Goal: Information Seeking & Learning: Learn about a topic

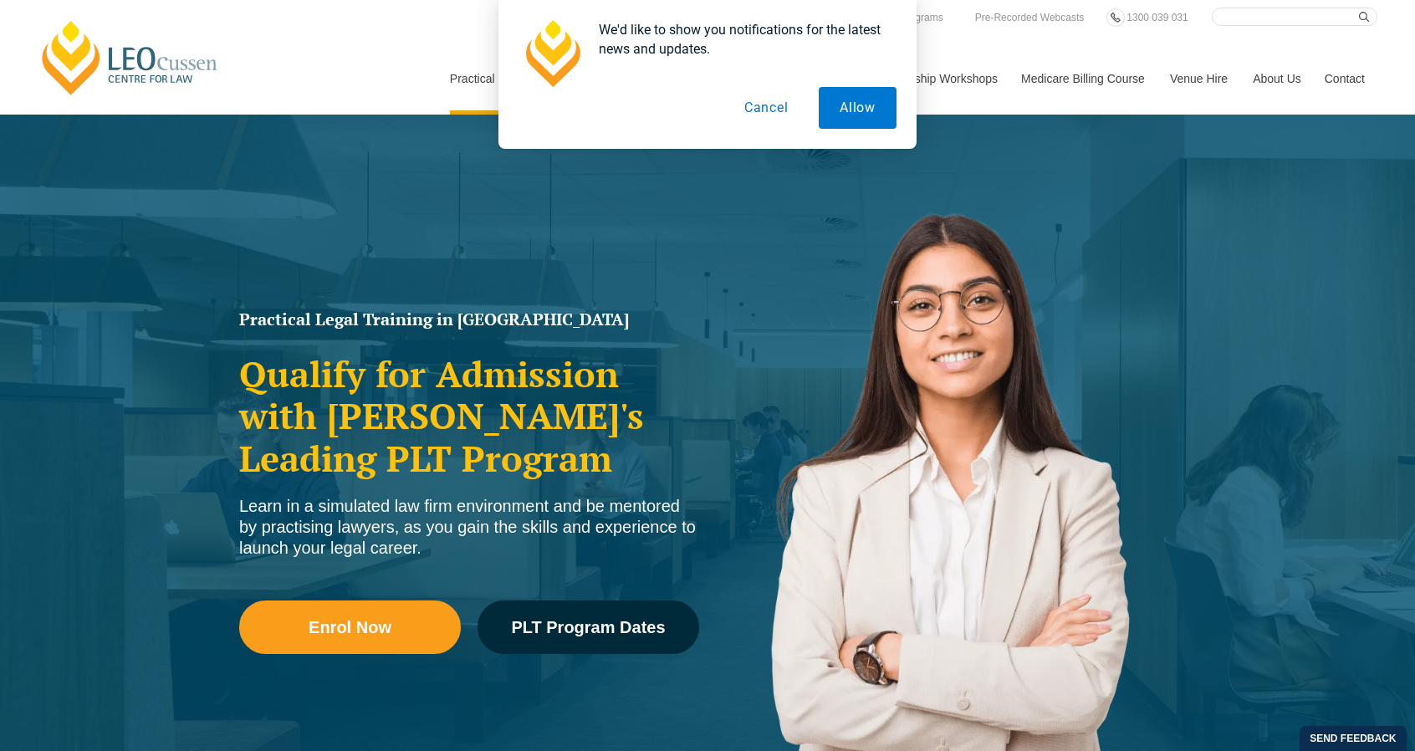
click at [759, 107] on button "Cancel" at bounding box center [767, 108] width 86 height 42
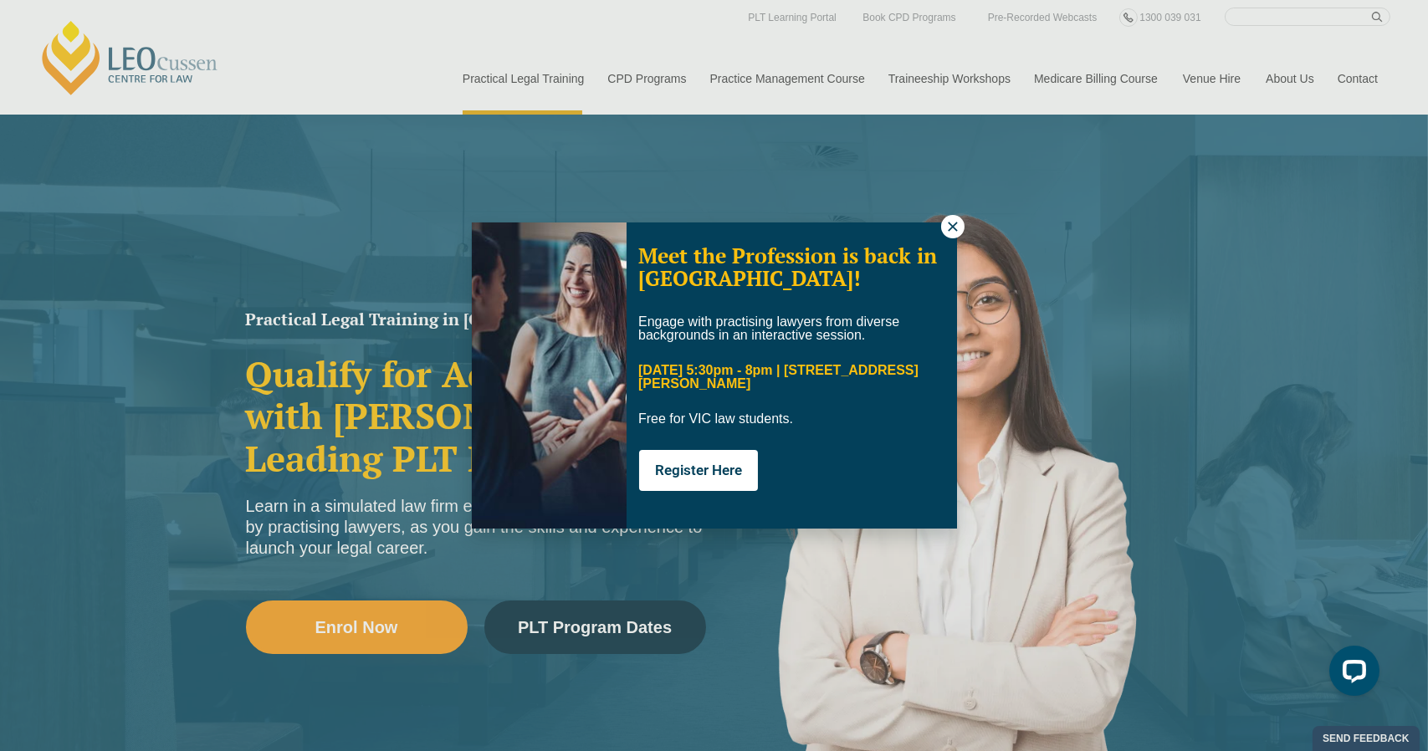
click at [945, 230] on icon at bounding box center [952, 226] width 15 height 15
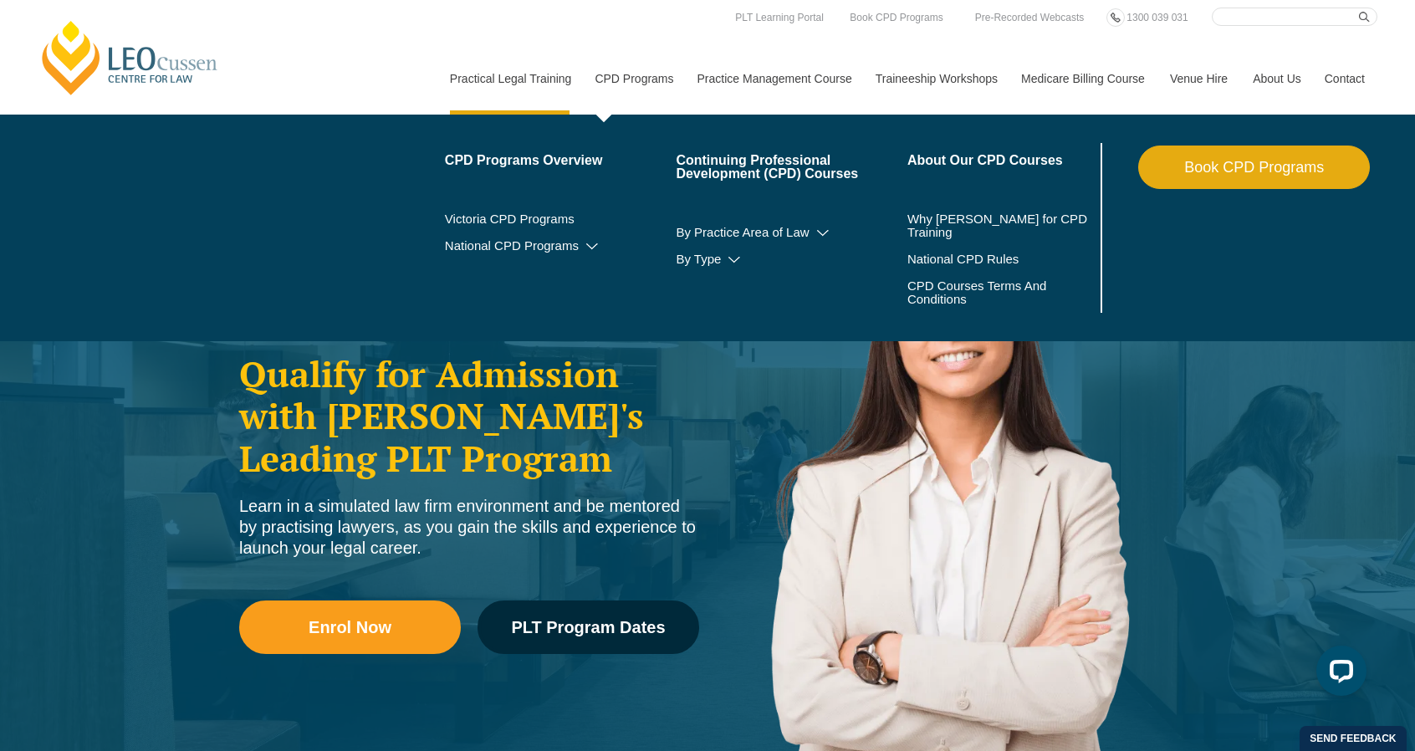
click at [627, 82] on link "CPD Programs" at bounding box center [633, 79] width 102 height 72
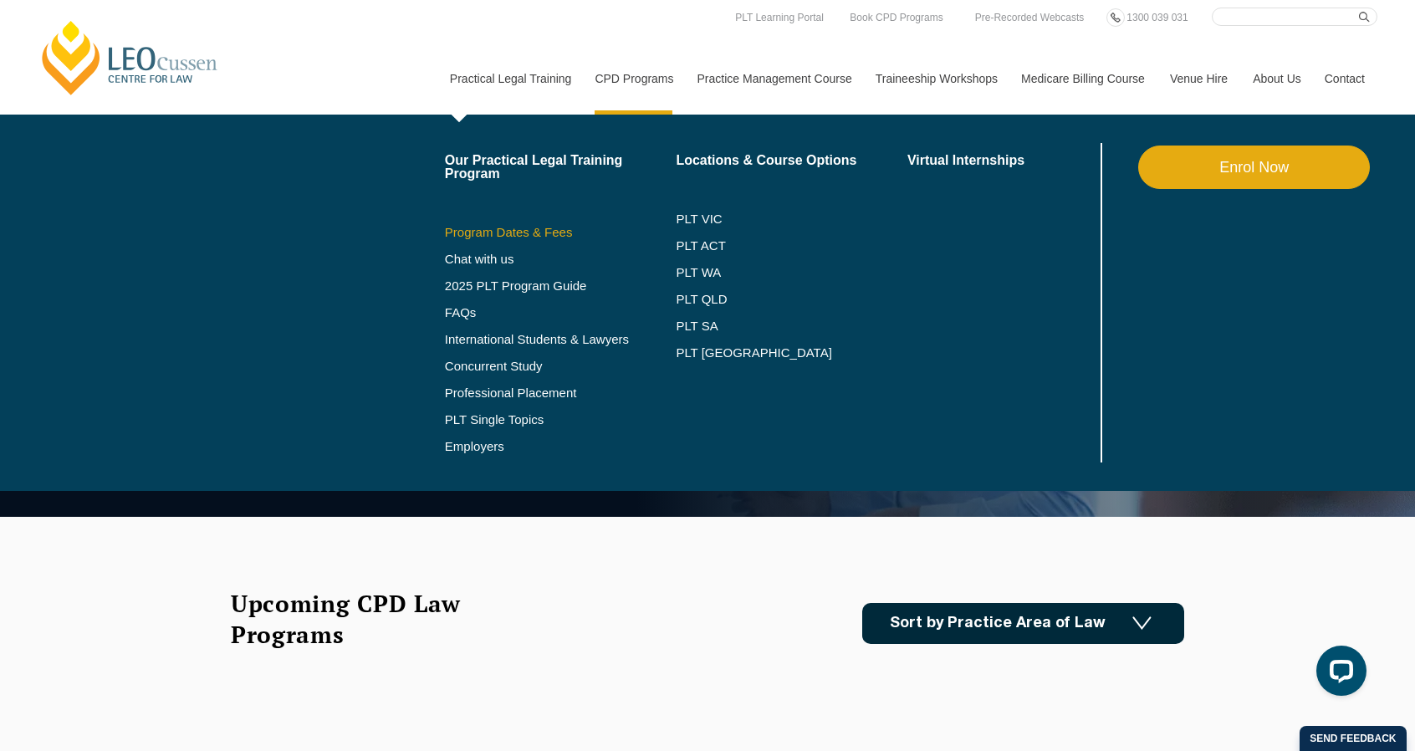
click at [555, 233] on link "Program Dates & Fees" at bounding box center [561, 232] width 232 height 13
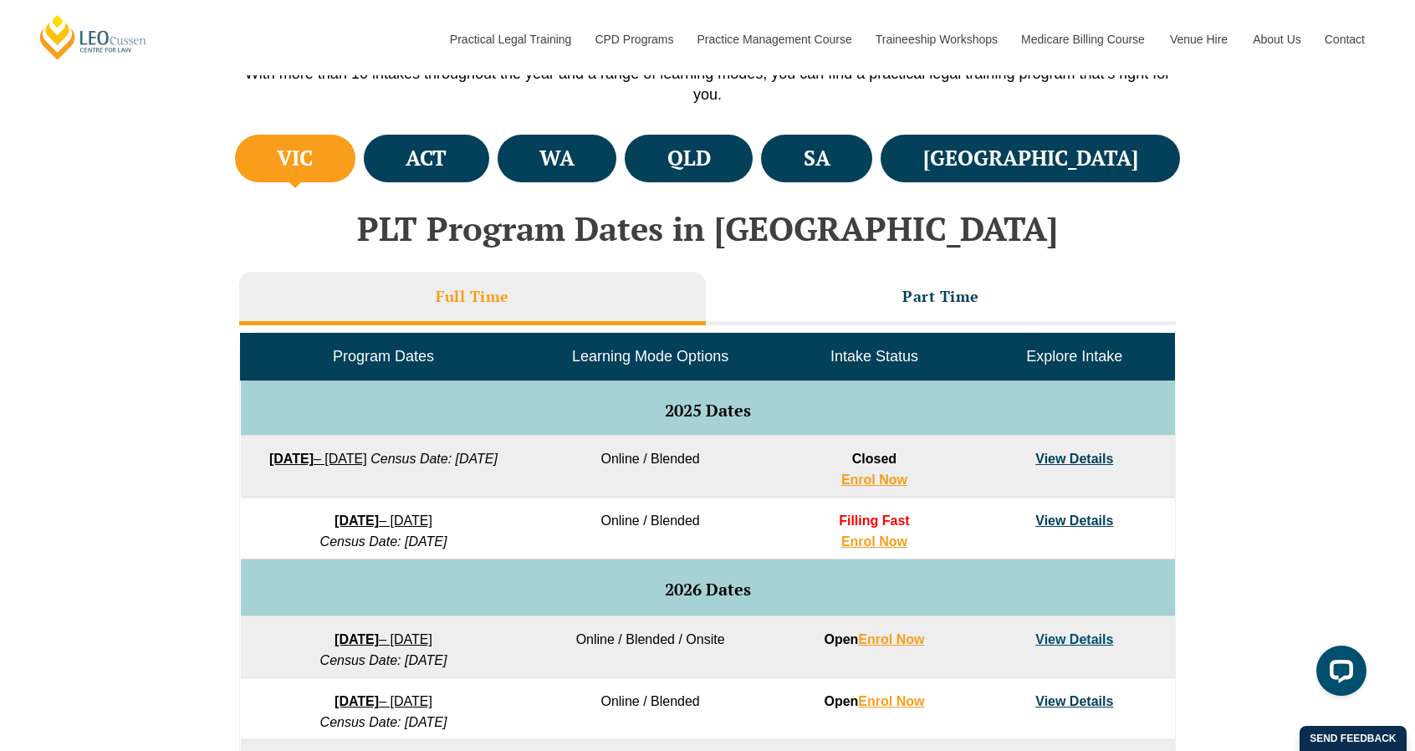
scroll to position [586, 0]
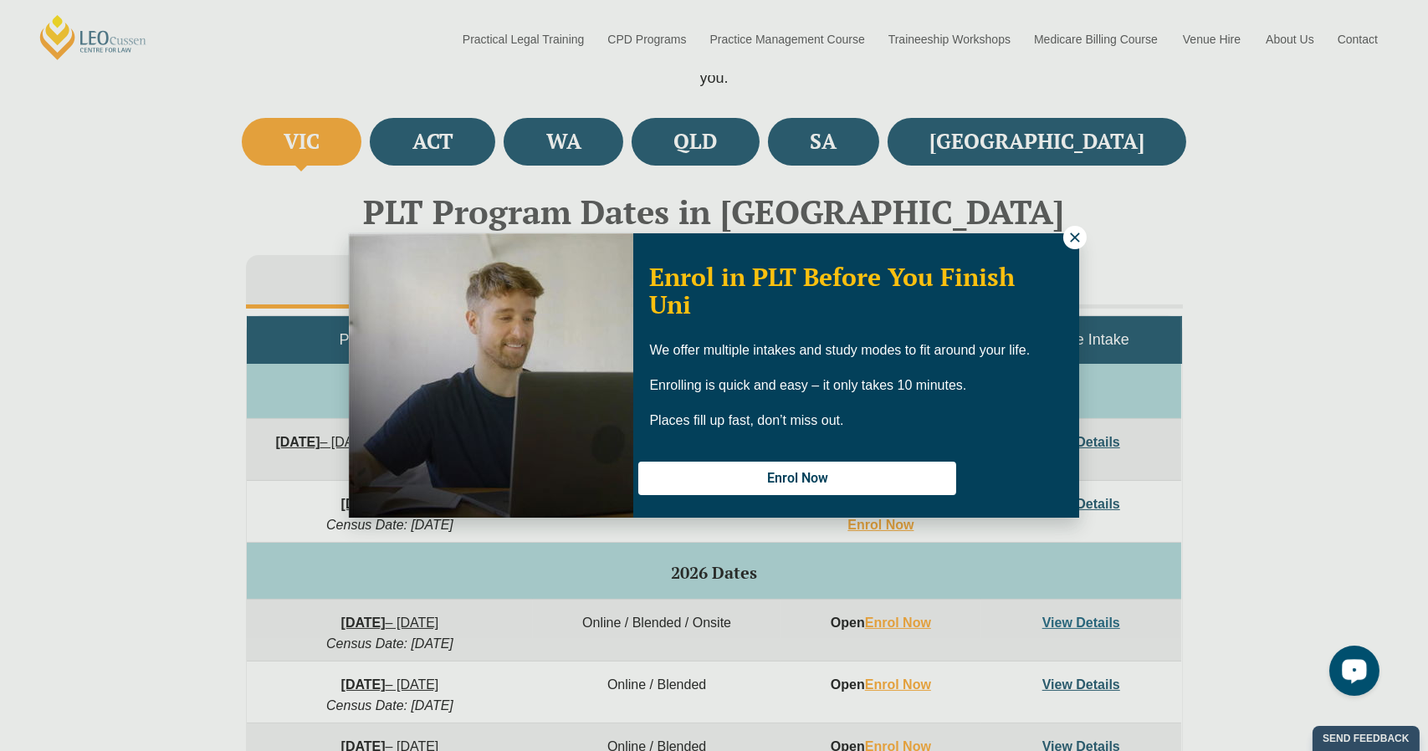
click at [1077, 237] on icon at bounding box center [1074, 237] width 15 height 15
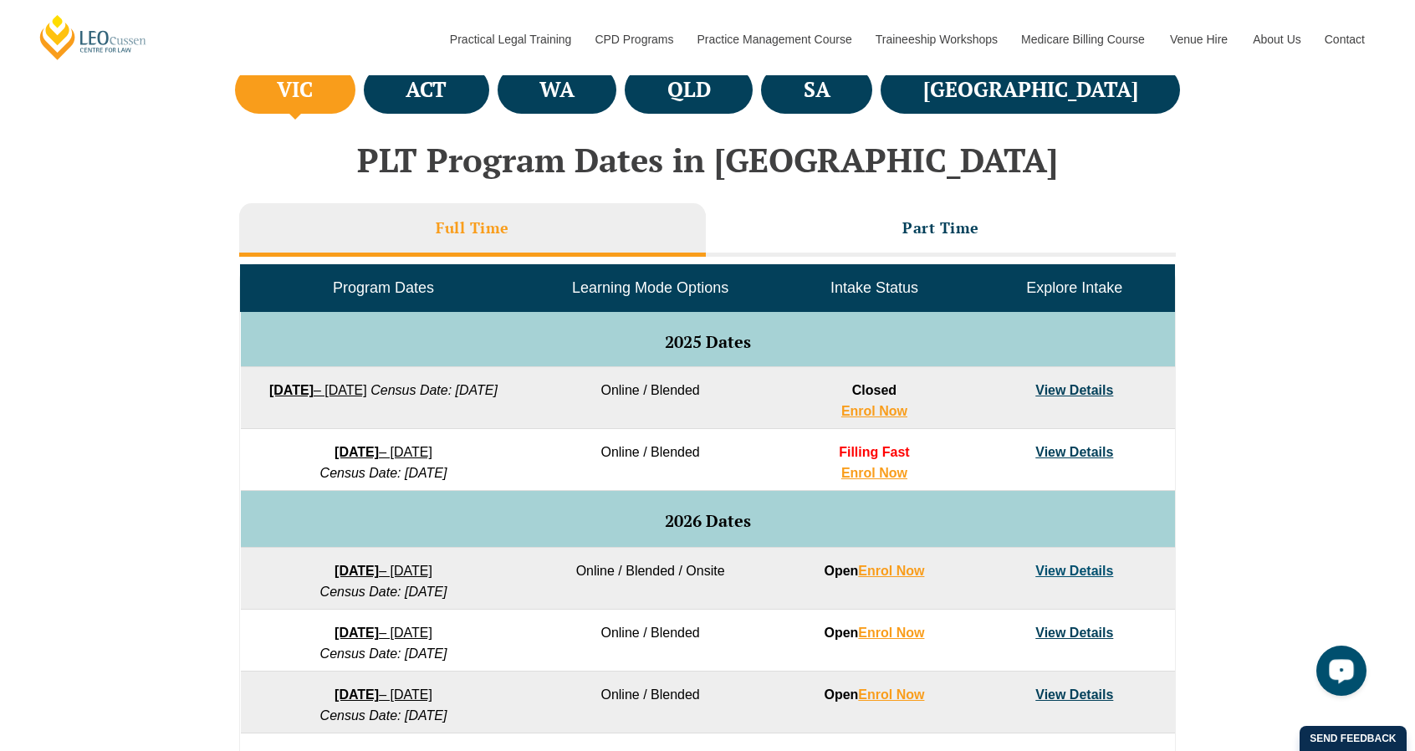
scroll to position [502, 0]
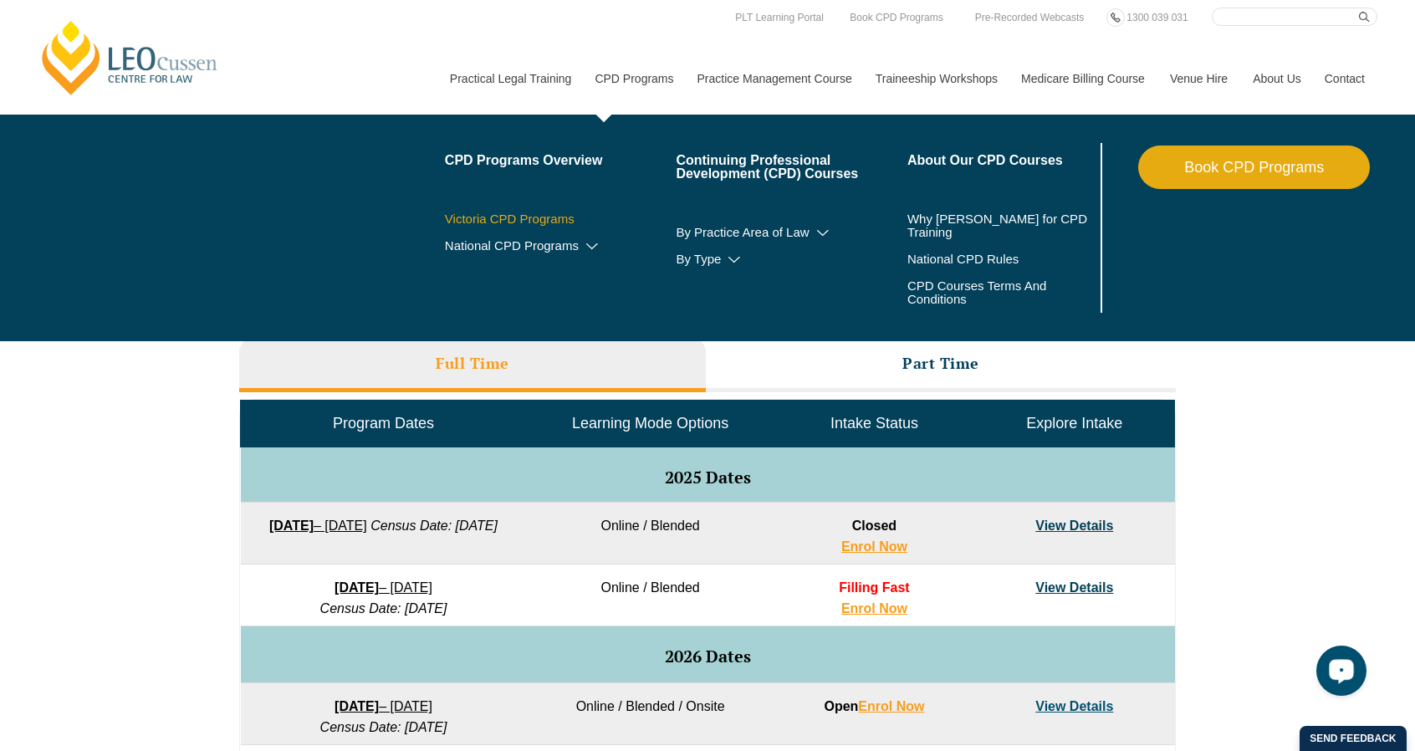
click at [559, 213] on link "Victoria CPD Programs" at bounding box center [561, 218] width 232 height 13
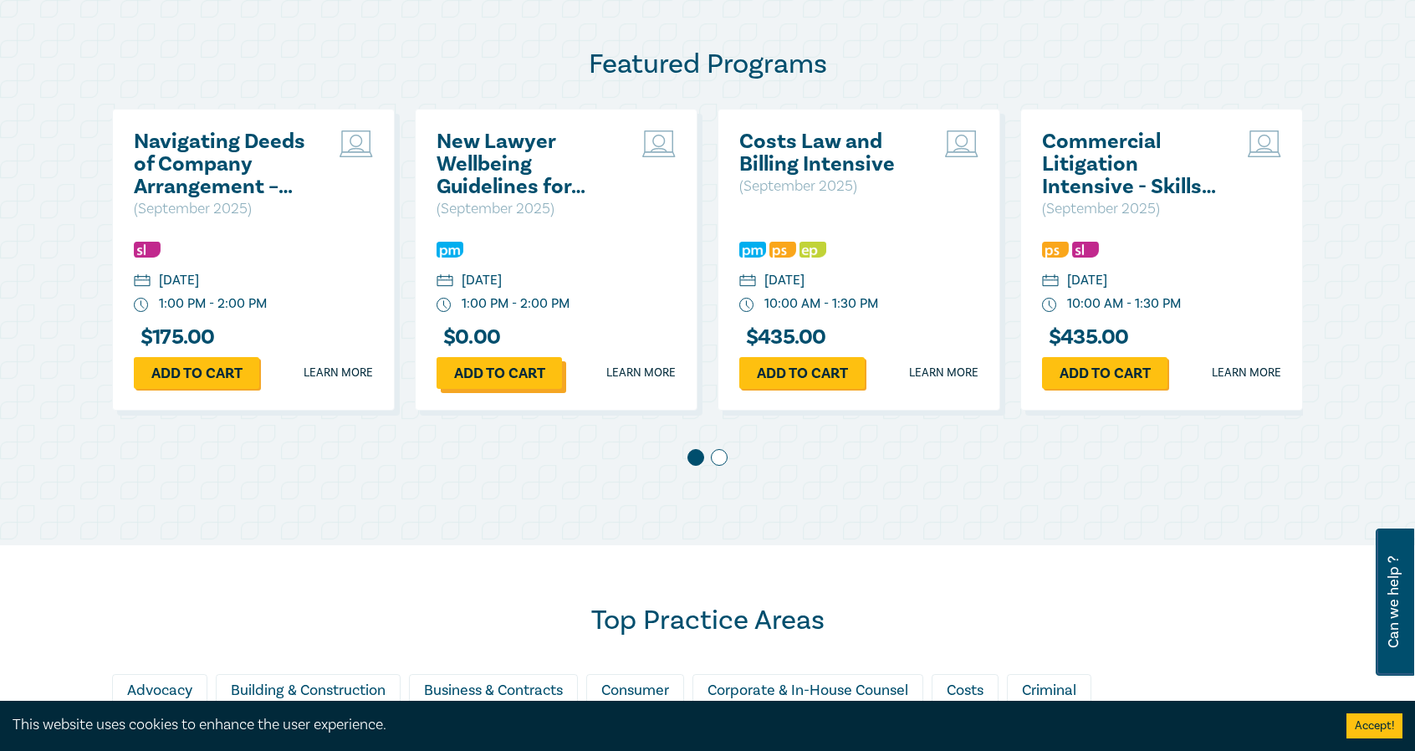
scroll to position [836, 0]
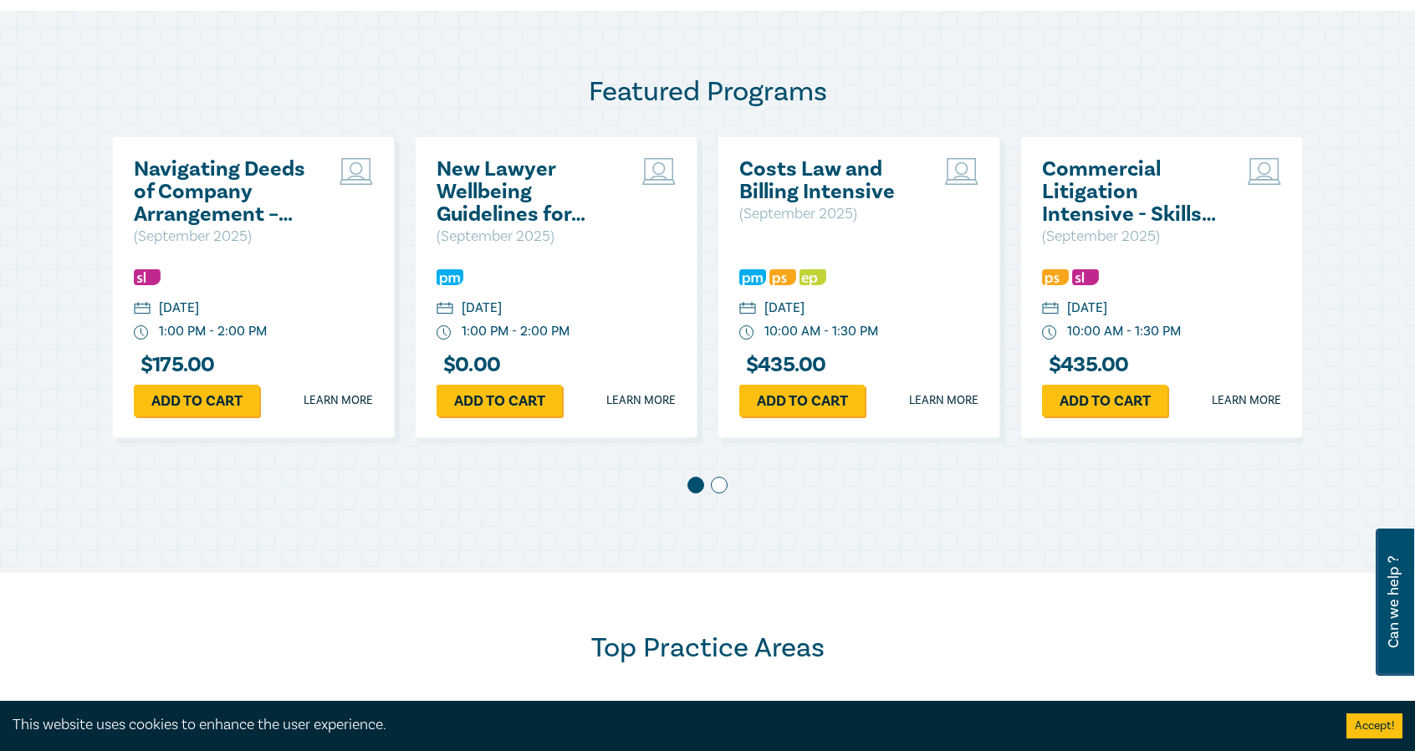
click at [726, 486] on span at bounding box center [719, 485] width 17 height 17
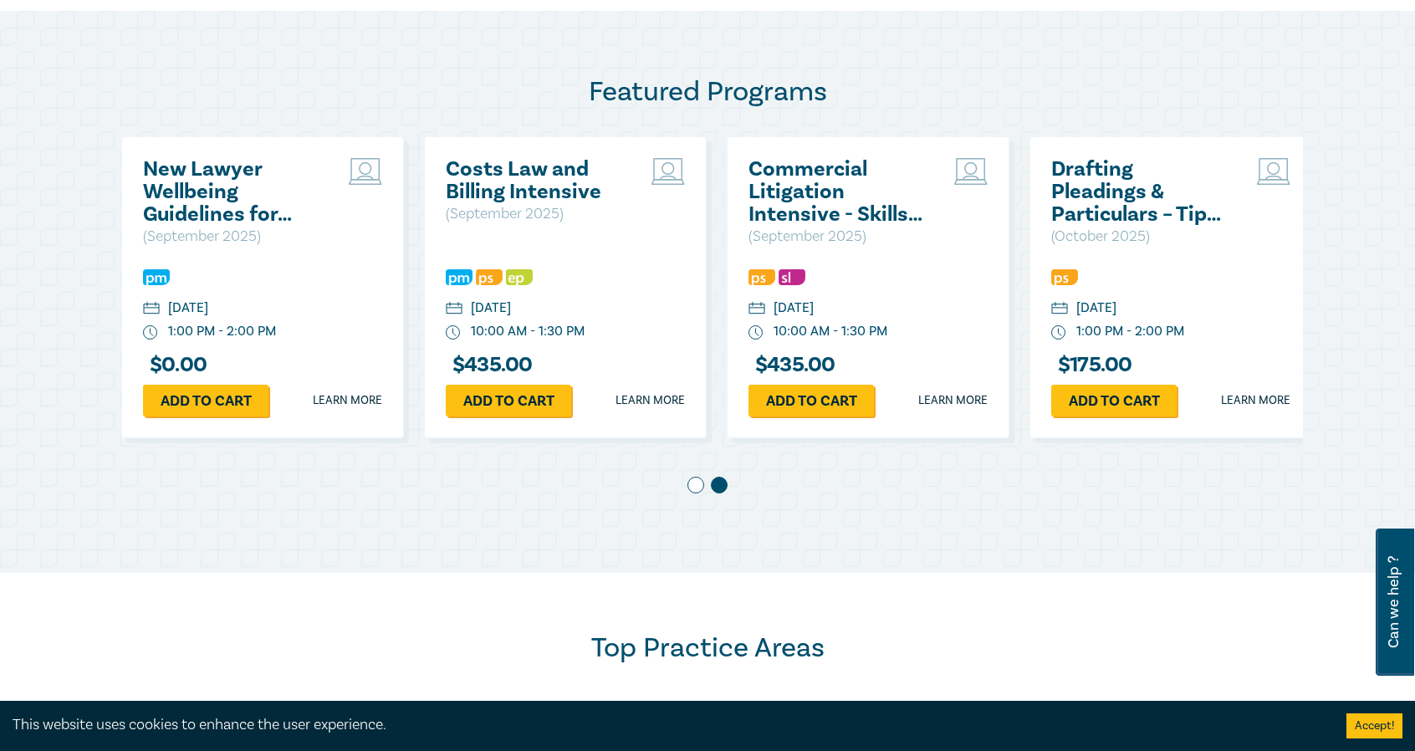
scroll to position [0, 302]
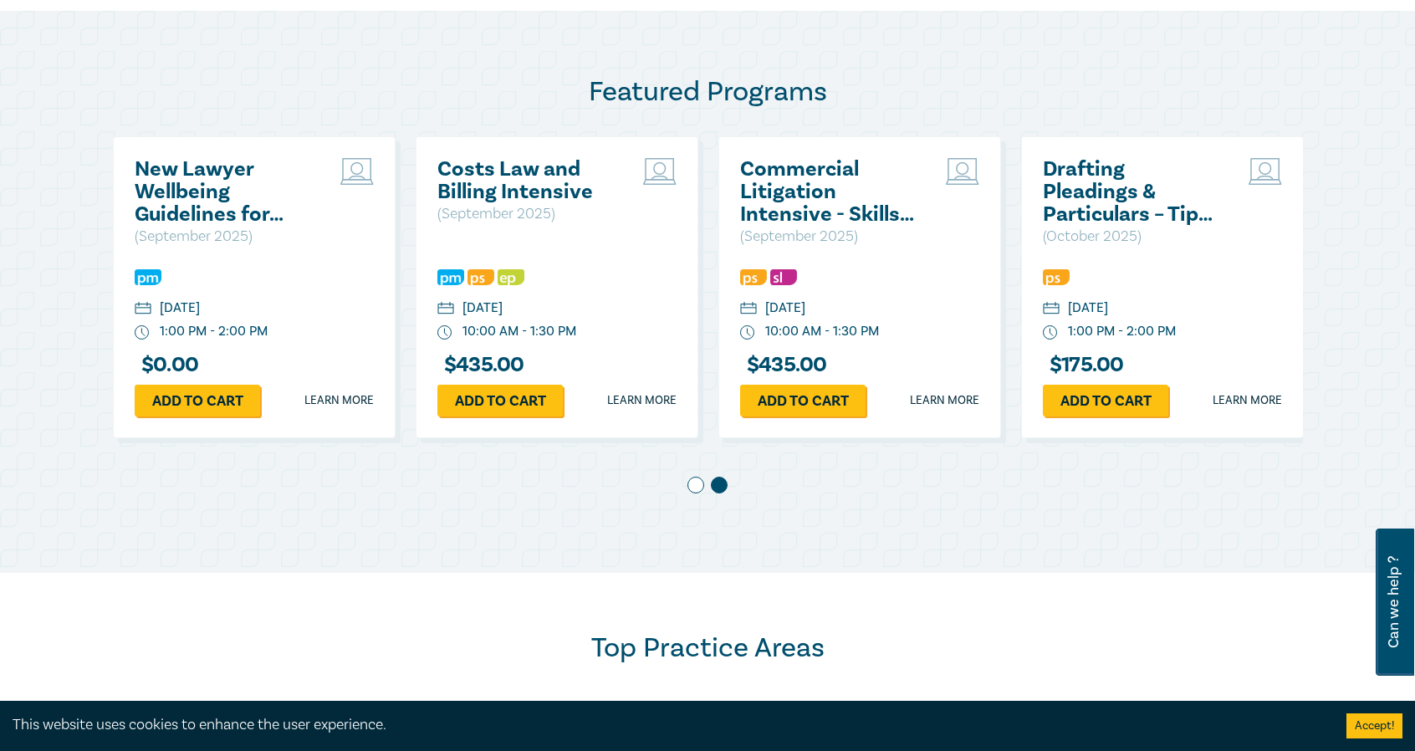
click at [695, 488] on span at bounding box center [696, 485] width 17 height 17
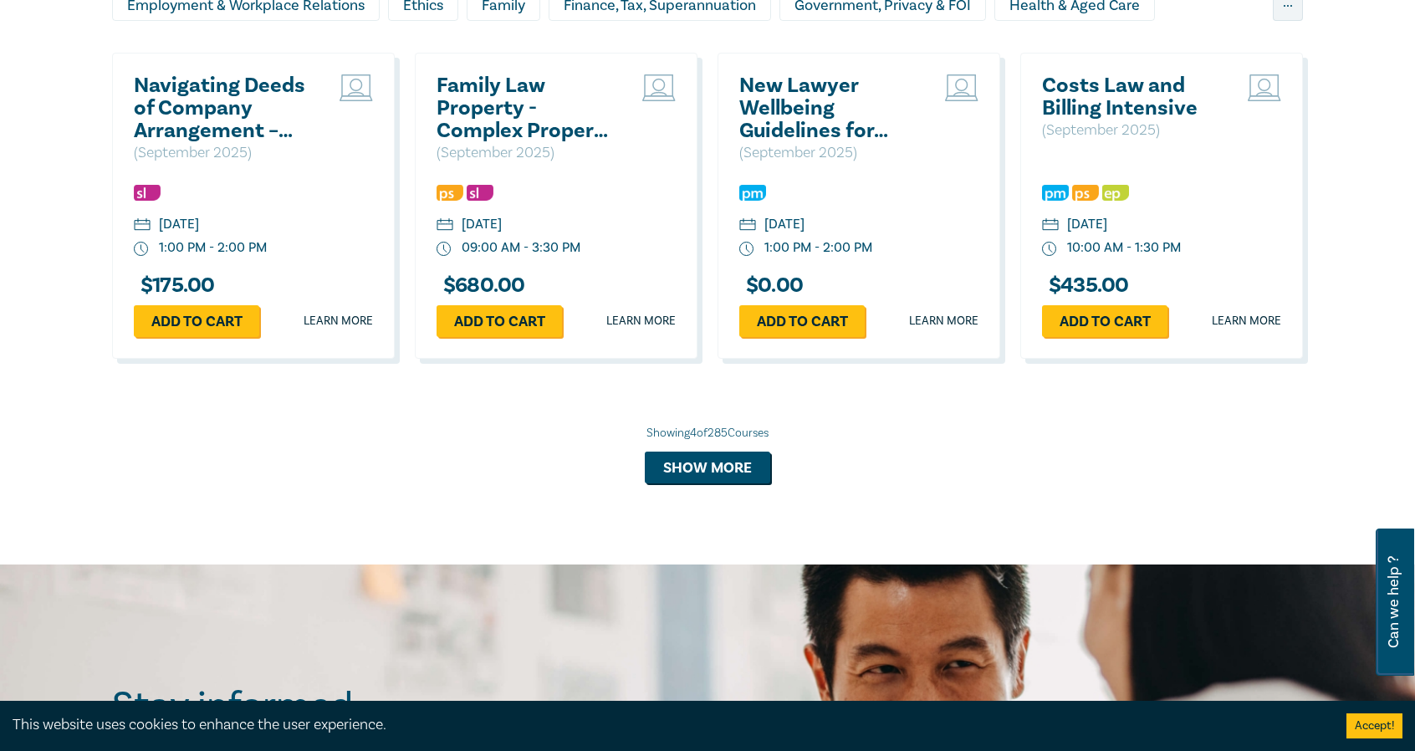
scroll to position [1506, 0]
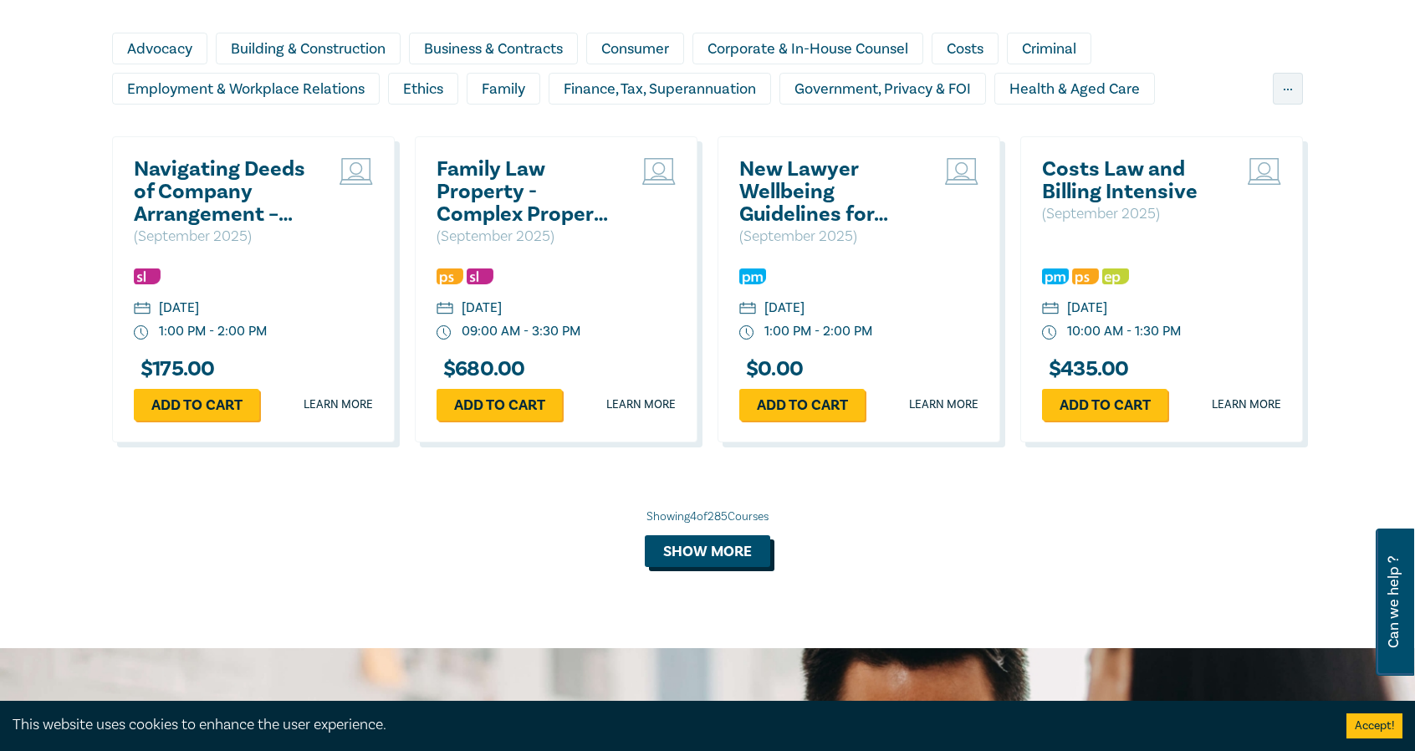
click at [724, 540] on button "Show more" at bounding box center [707, 551] width 125 height 32
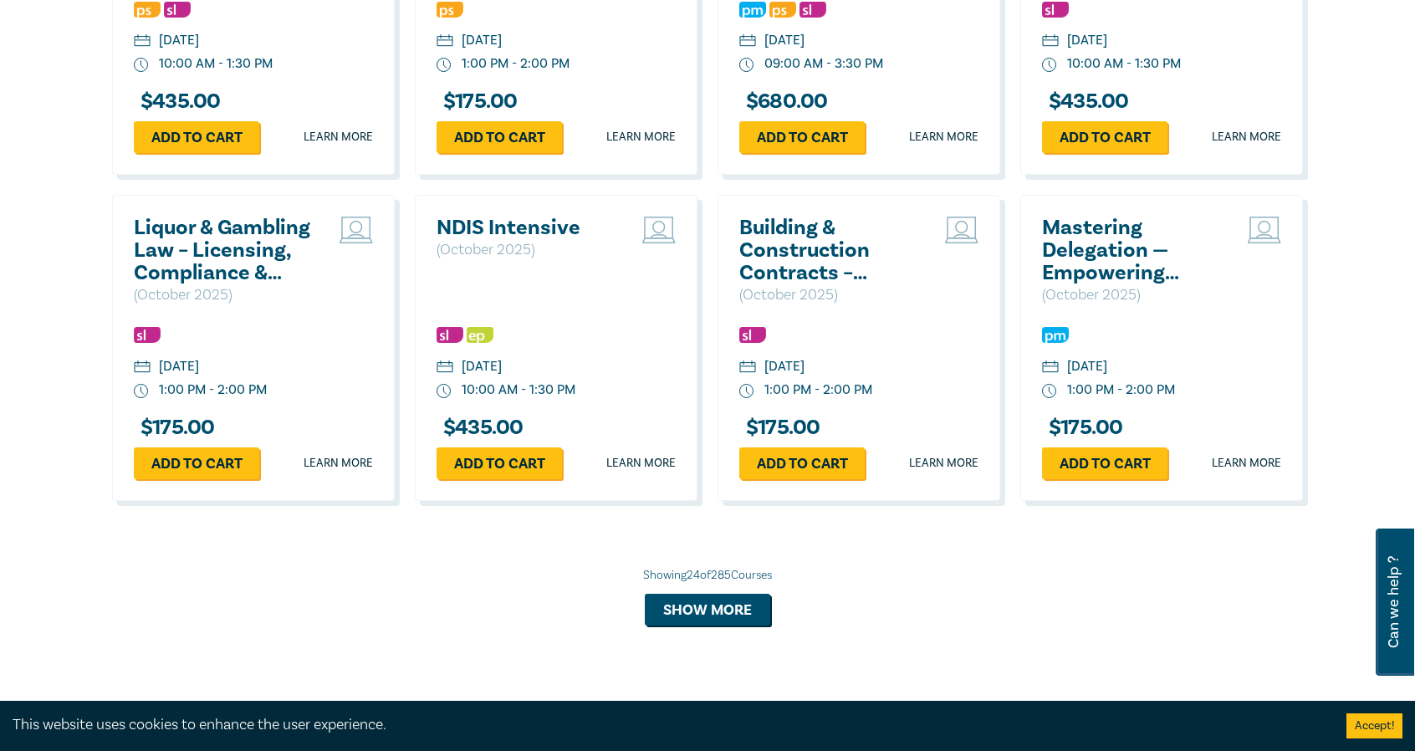
scroll to position [3095, 0]
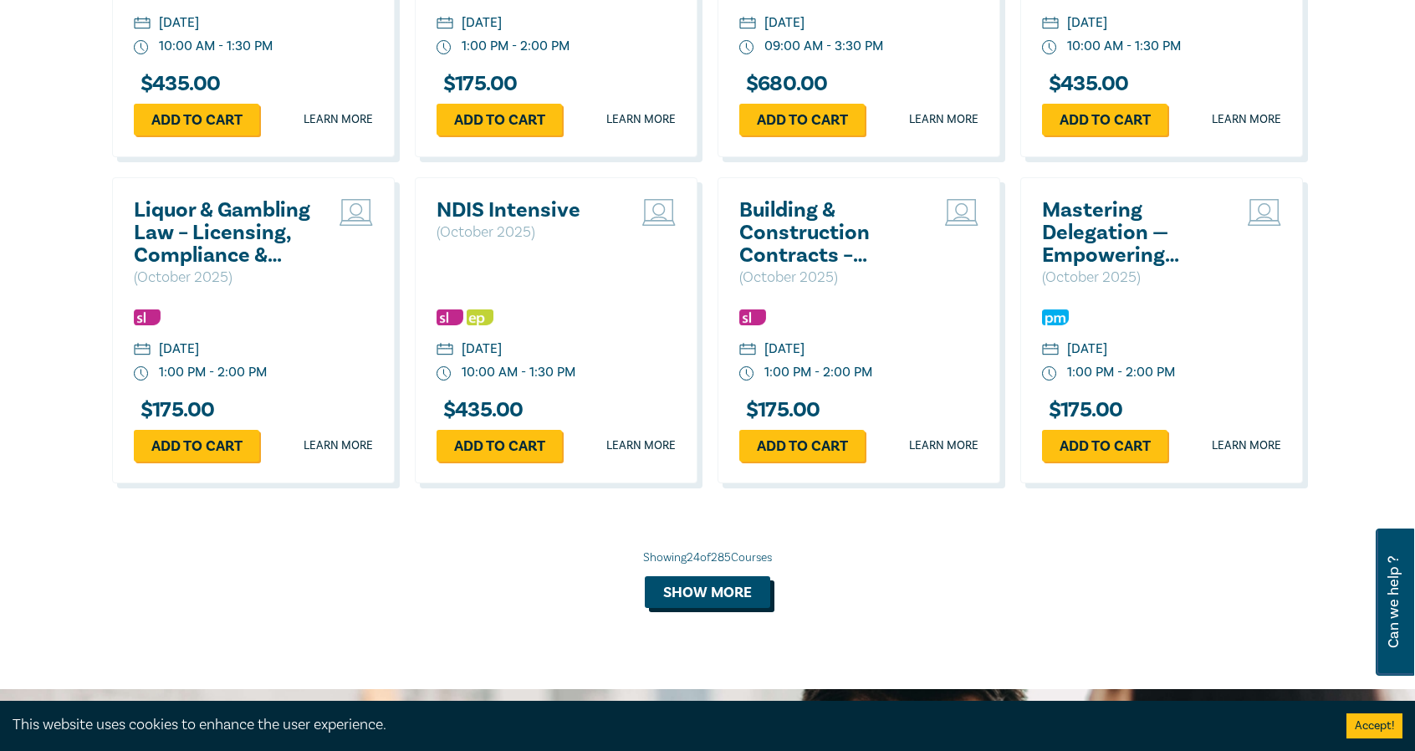
click at [719, 603] on button "Show more" at bounding box center [707, 592] width 125 height 32
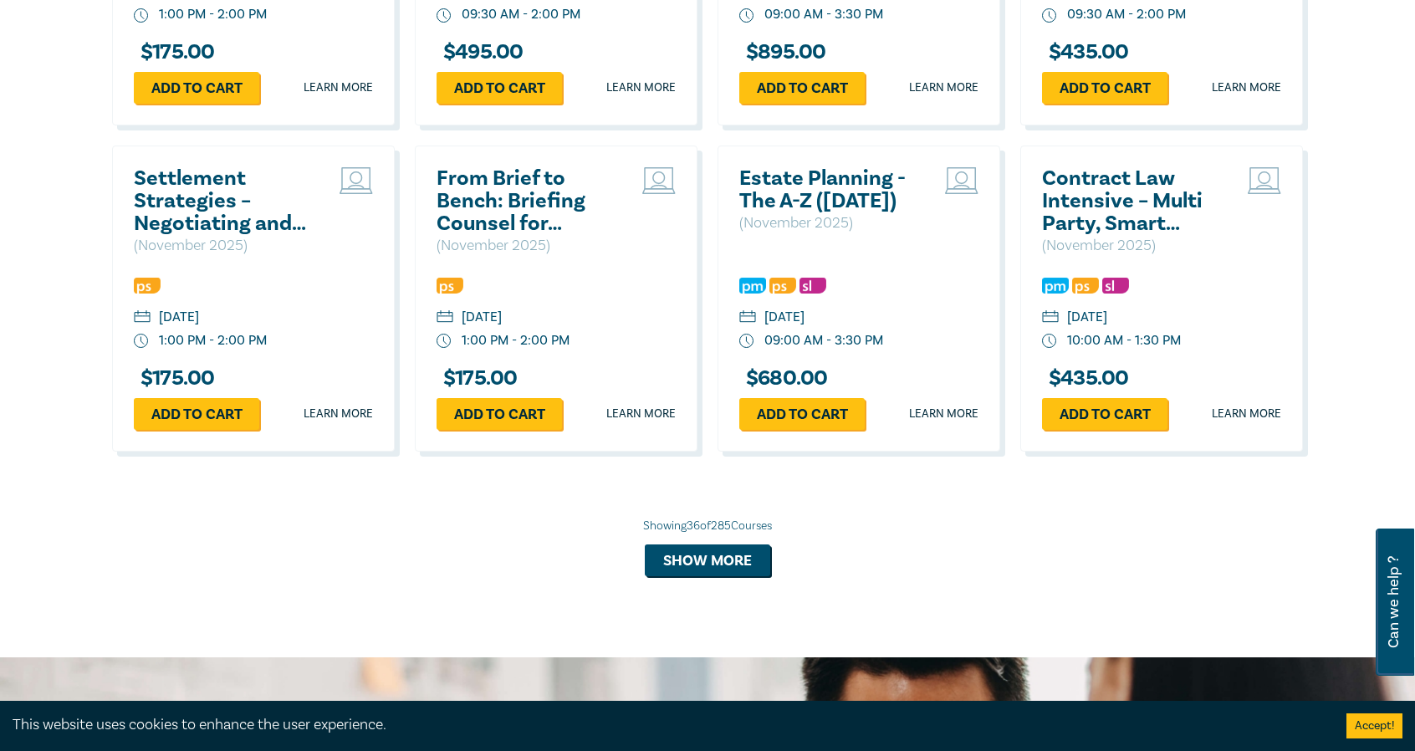
scroll to position [4182, 0]
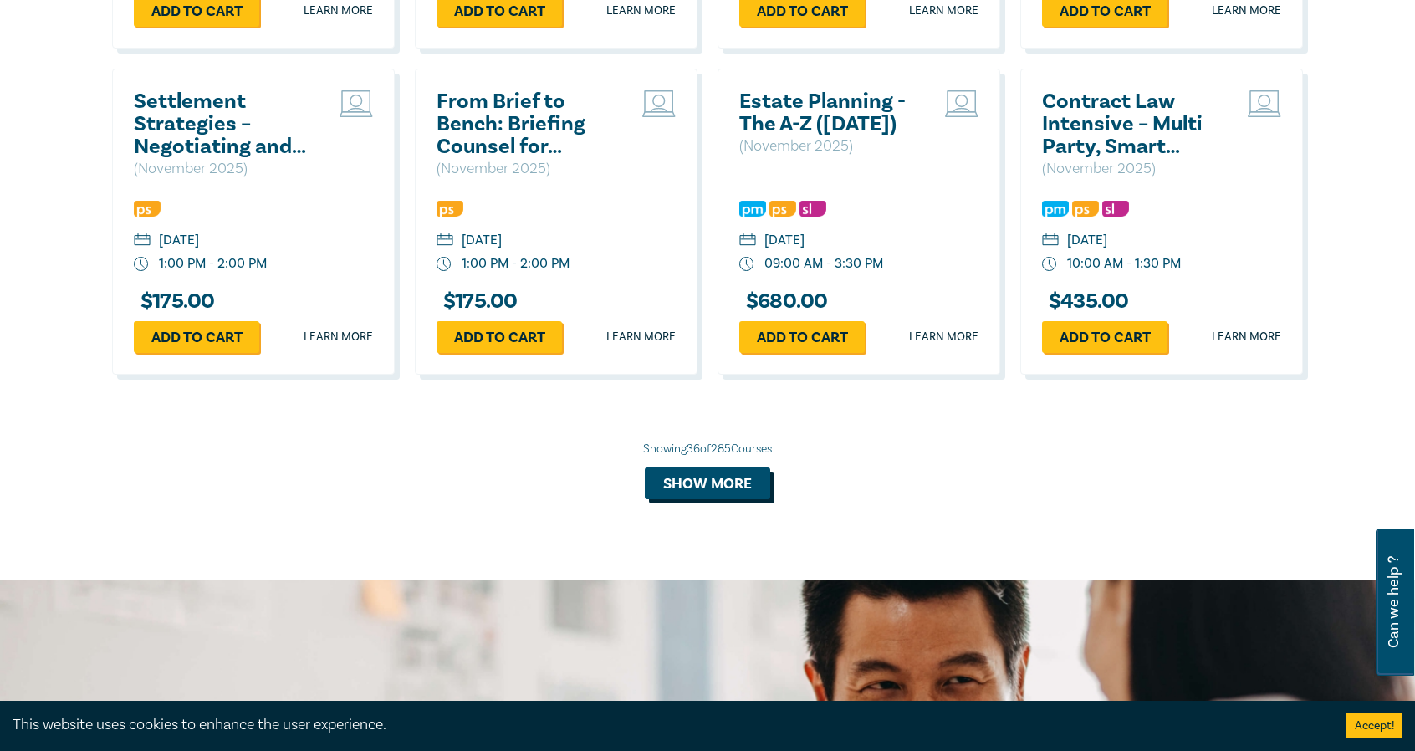
click at [695, 499] on button "Show more" at bounding box center [707, 484] width 125 height 32
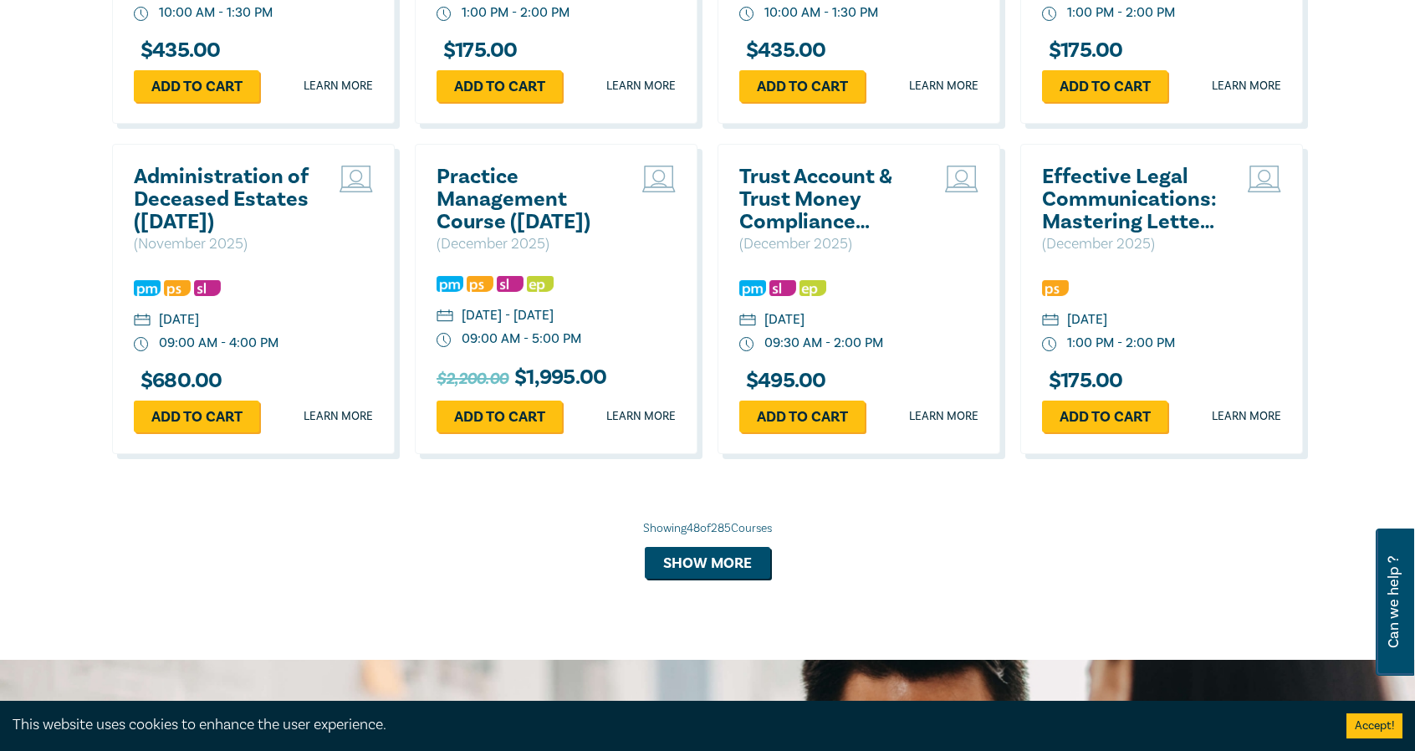
scroll to position [5102, 0]
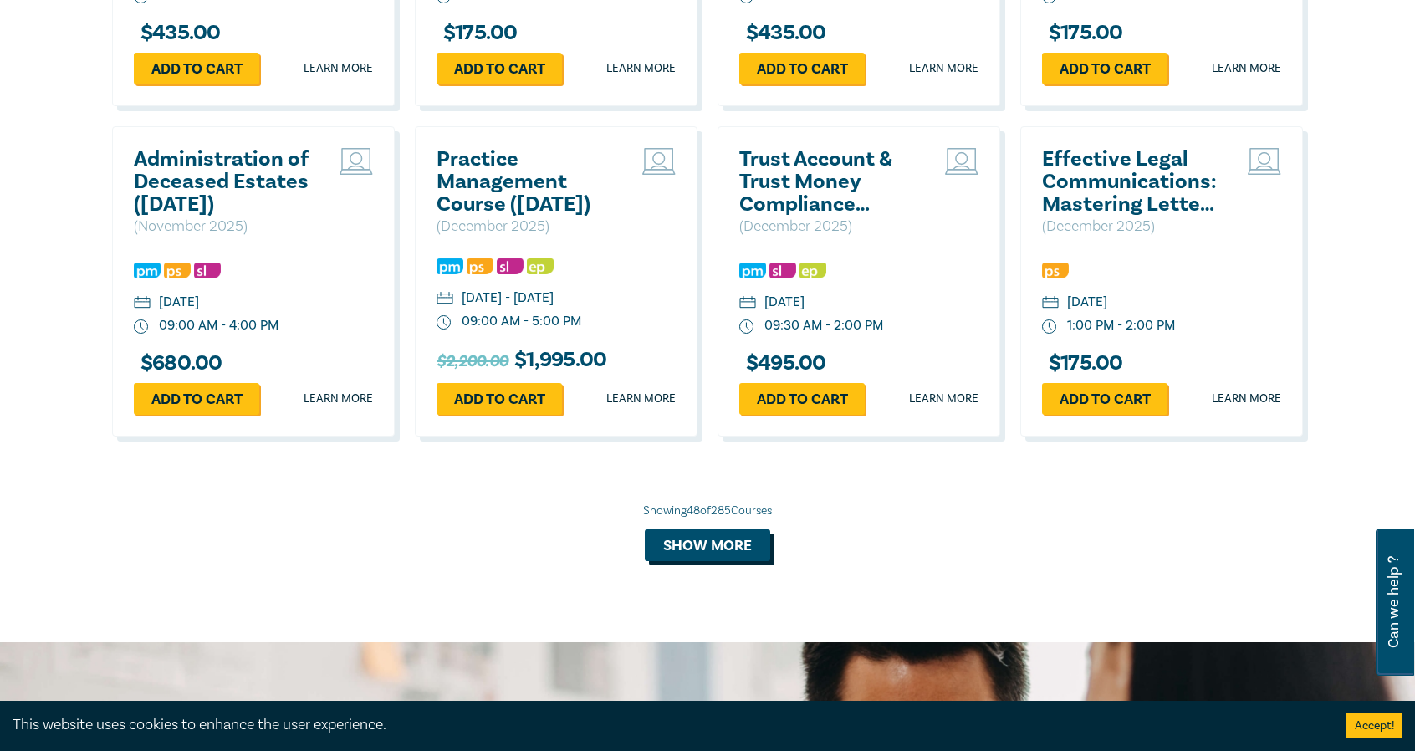
click at [721, 561] on button "Show more" at bounding box center [707, 545] width 125 height 32
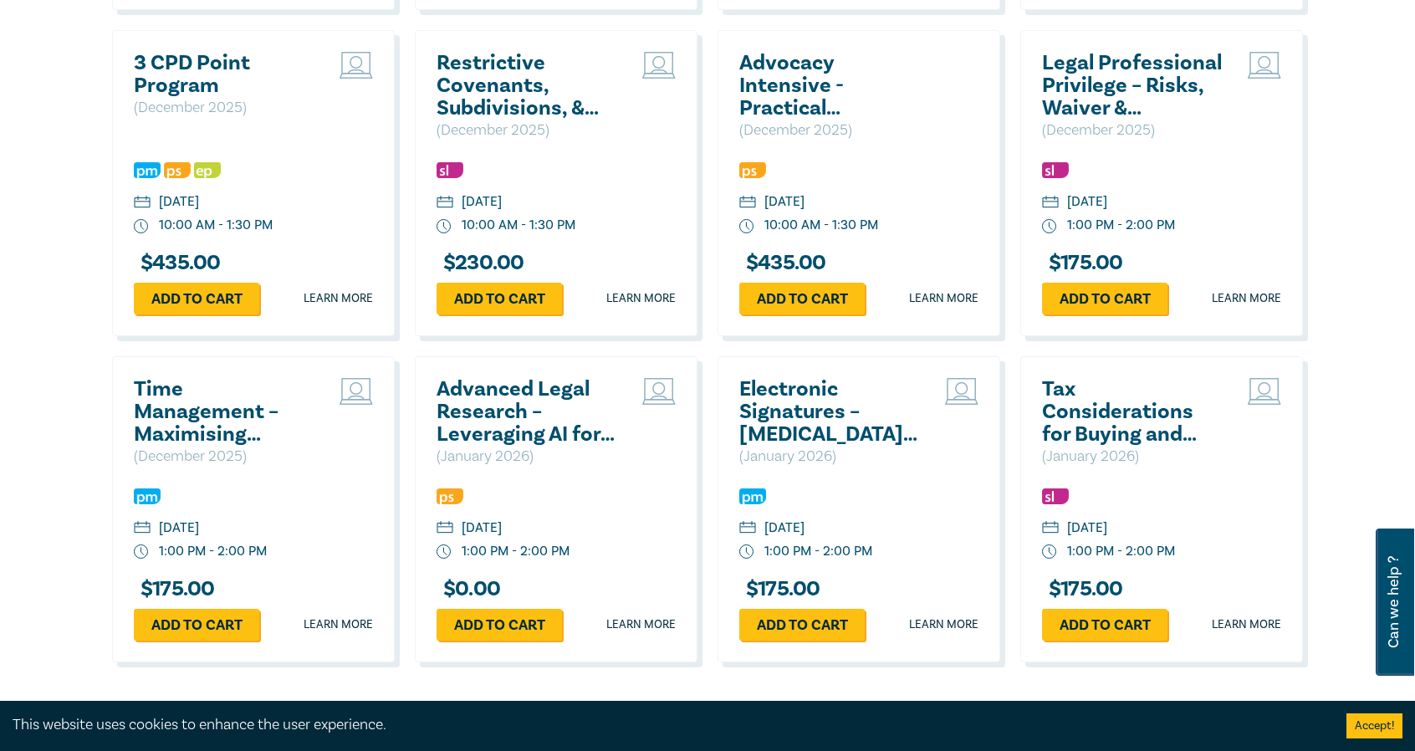
scroll to position [6190, 0]
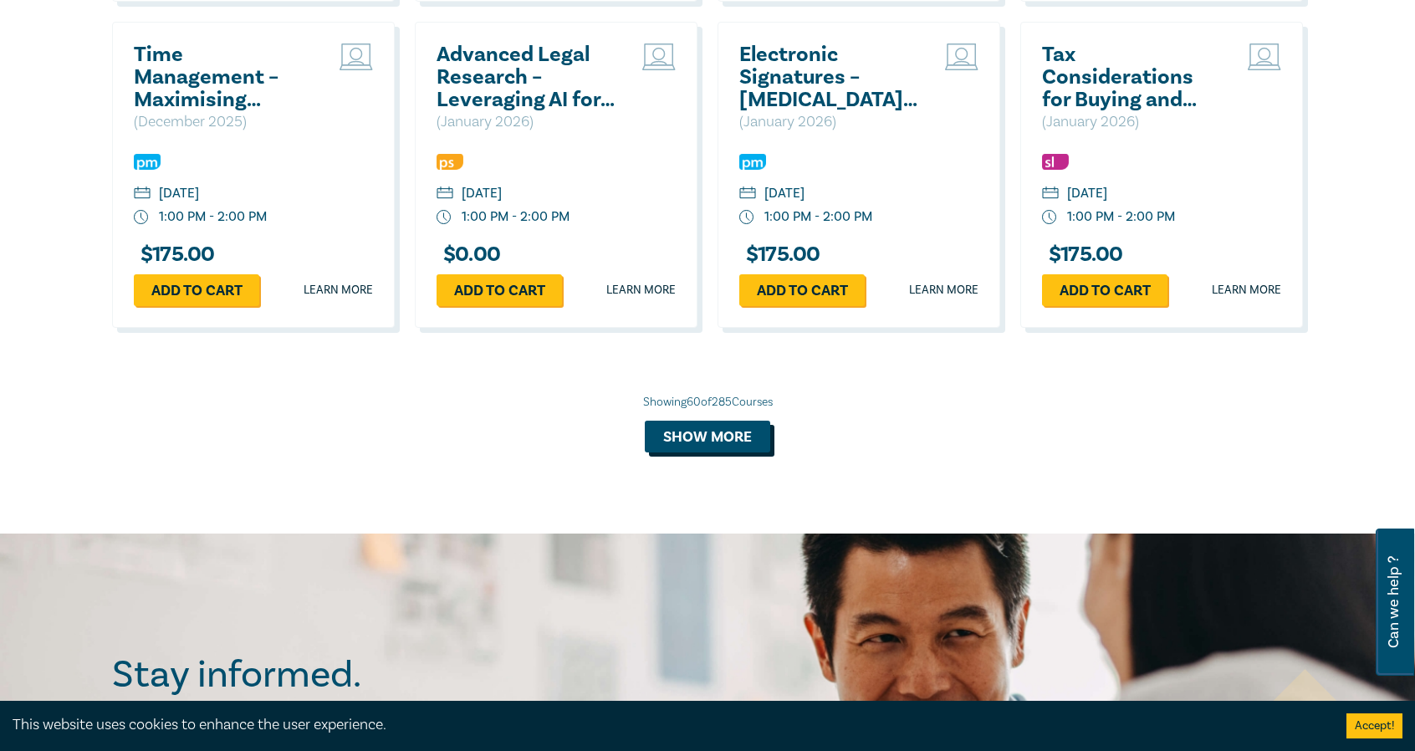
click at [752, 453] on button "Show more" at bounding box center [707, 437] width 125 height 32
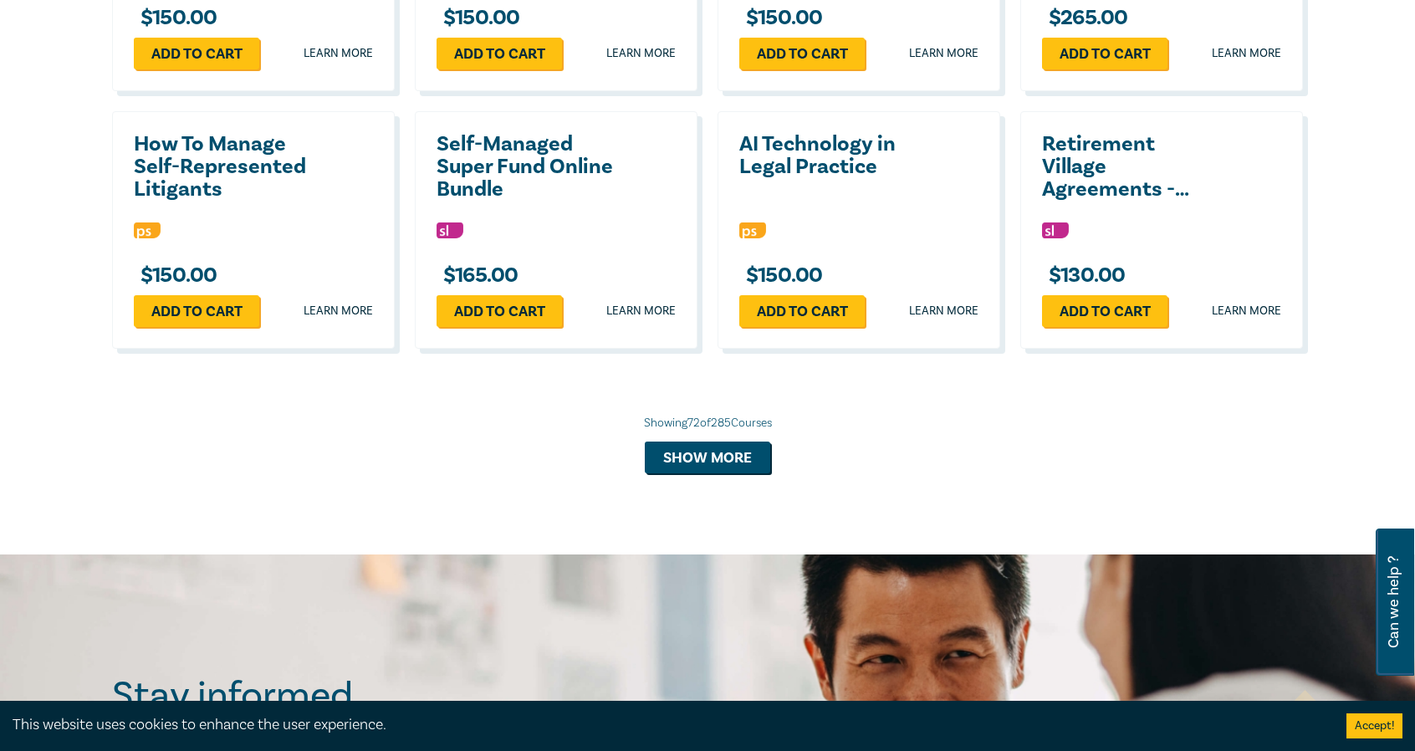
scroll to position [7026, 0]
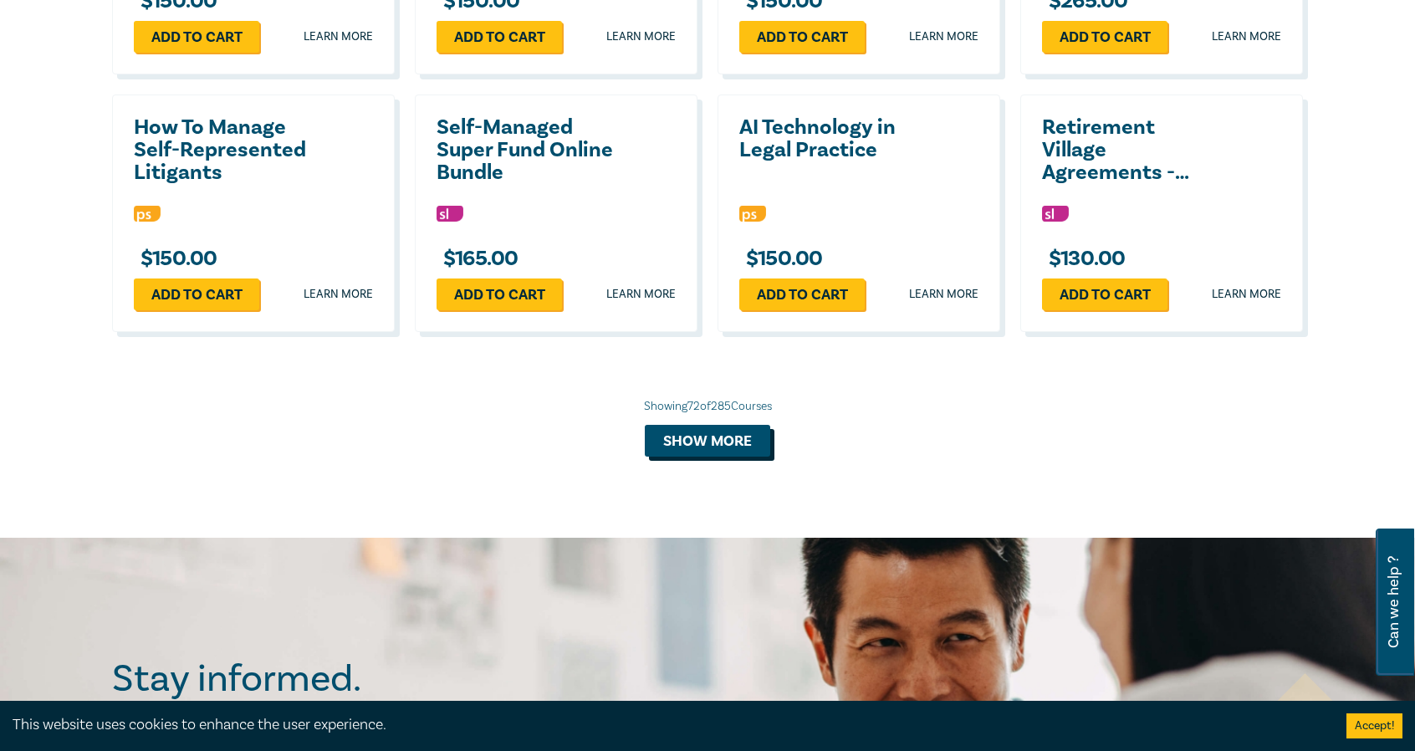
click at [693, 457] on button "Show more" at bounding box center [707, 441] width 125 height 32
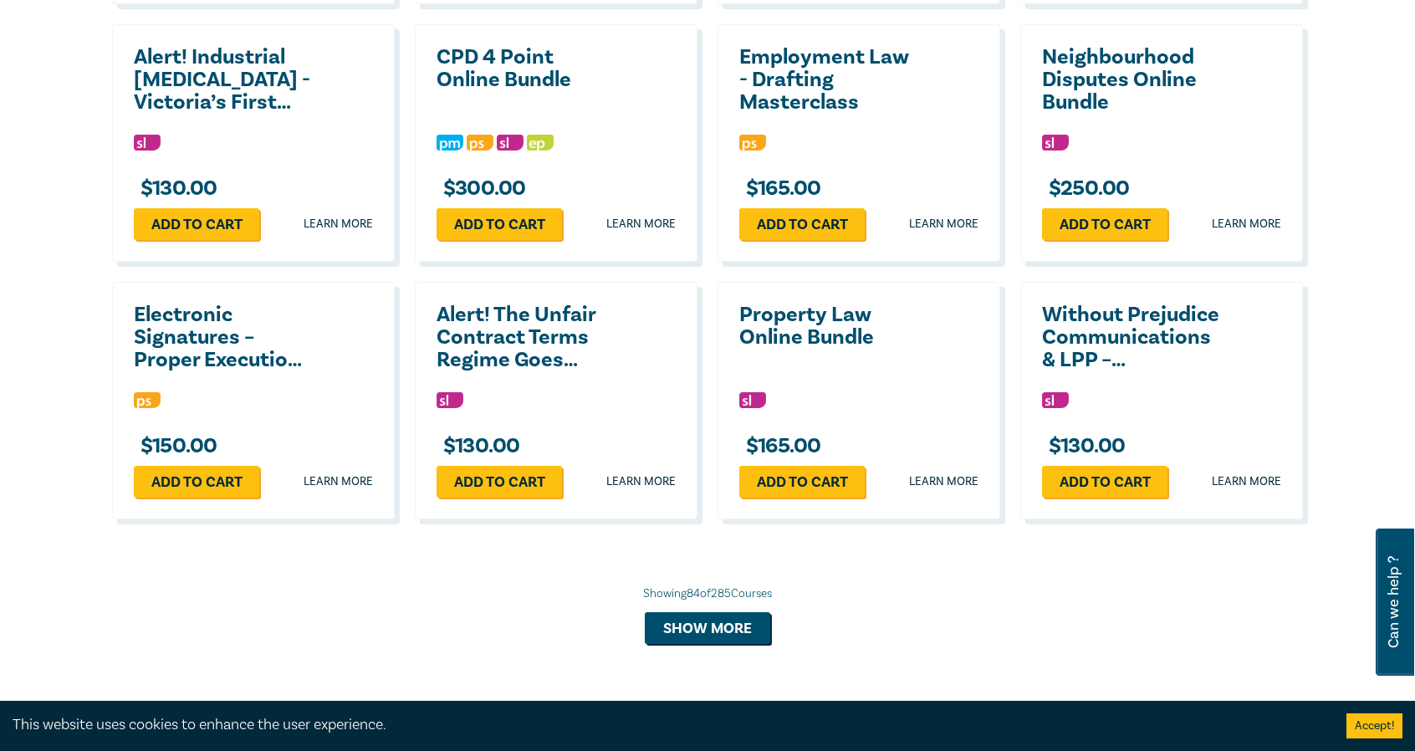
scroll to position [7695, 0]
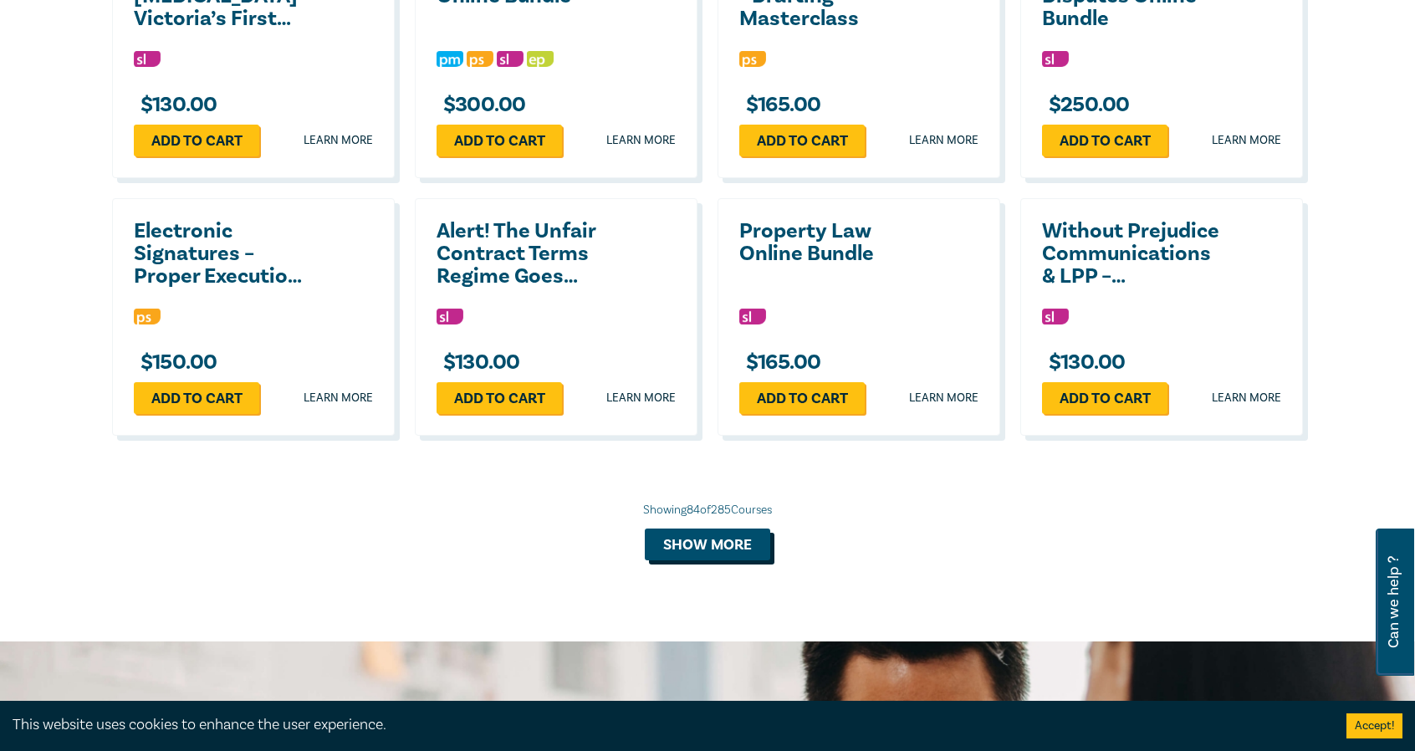
click at [688, 560] on button "Show more" at bounding box center [707, 545] width 125 height 32
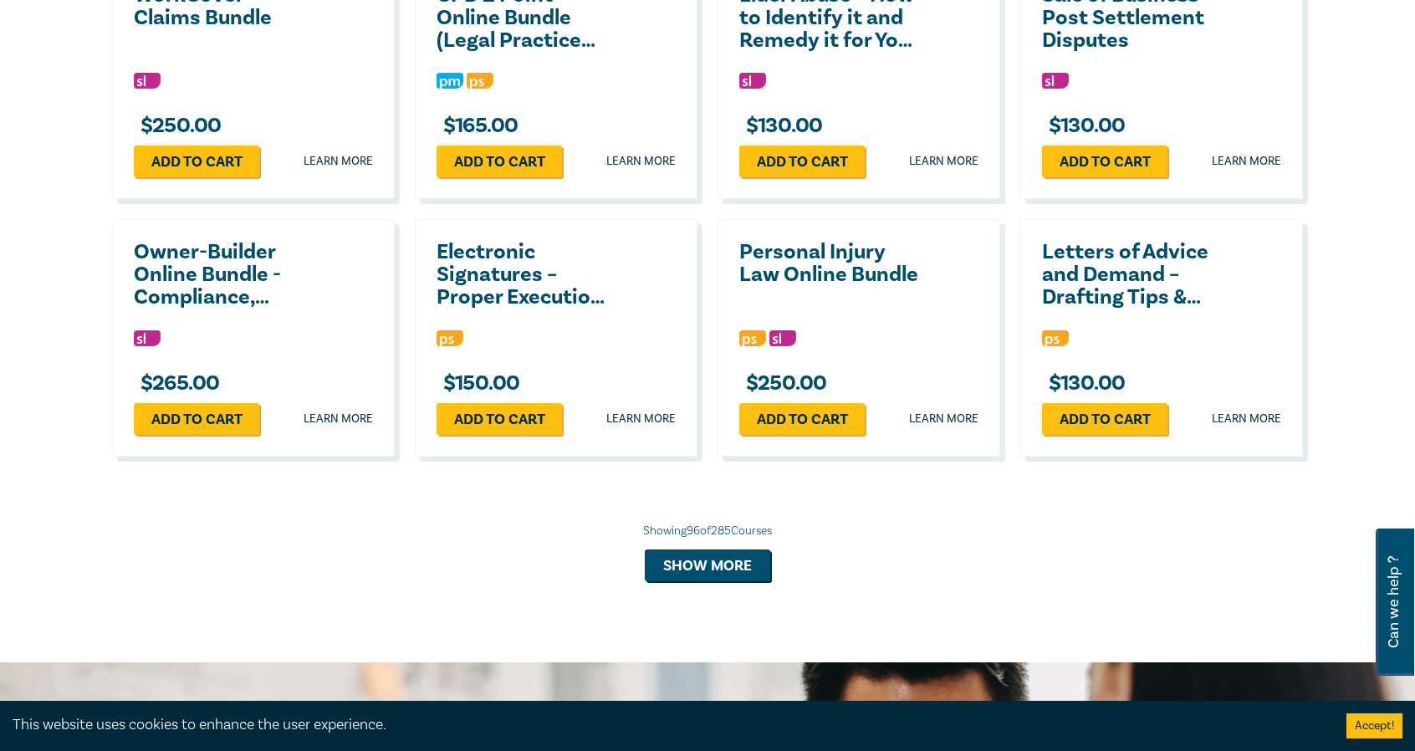
scroll to position [8448, 0]
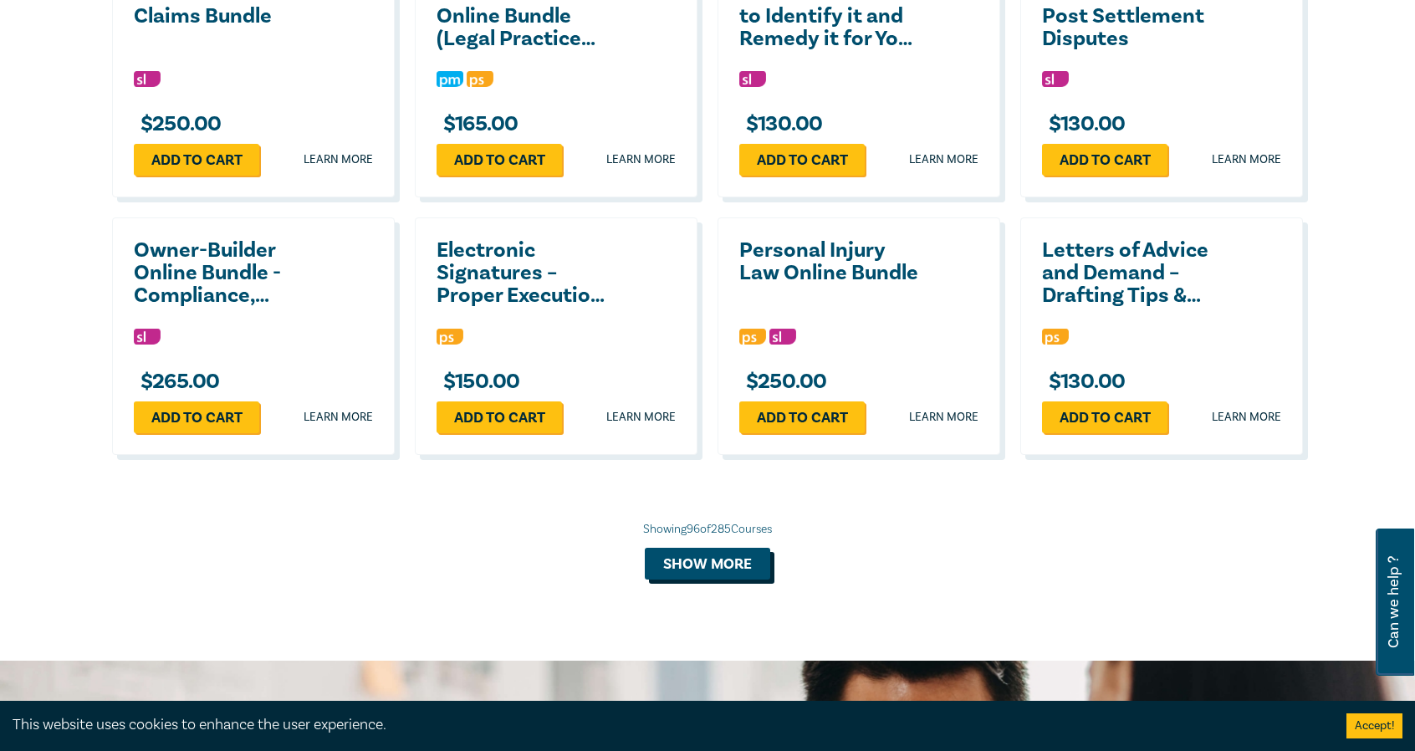
click at [684, 580] on button "Show more" at bounding box center [707, 564] width 125 height 32
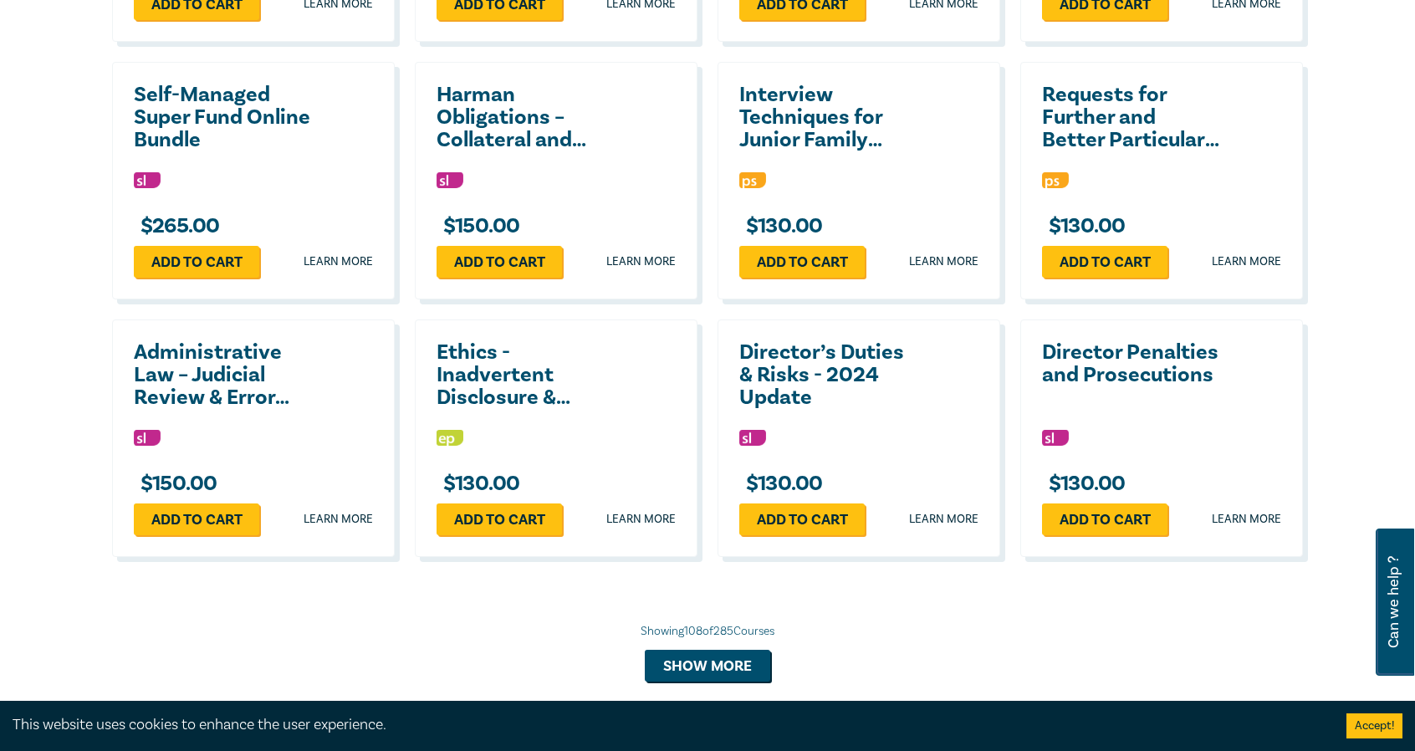
scroll to position [9285, 0]
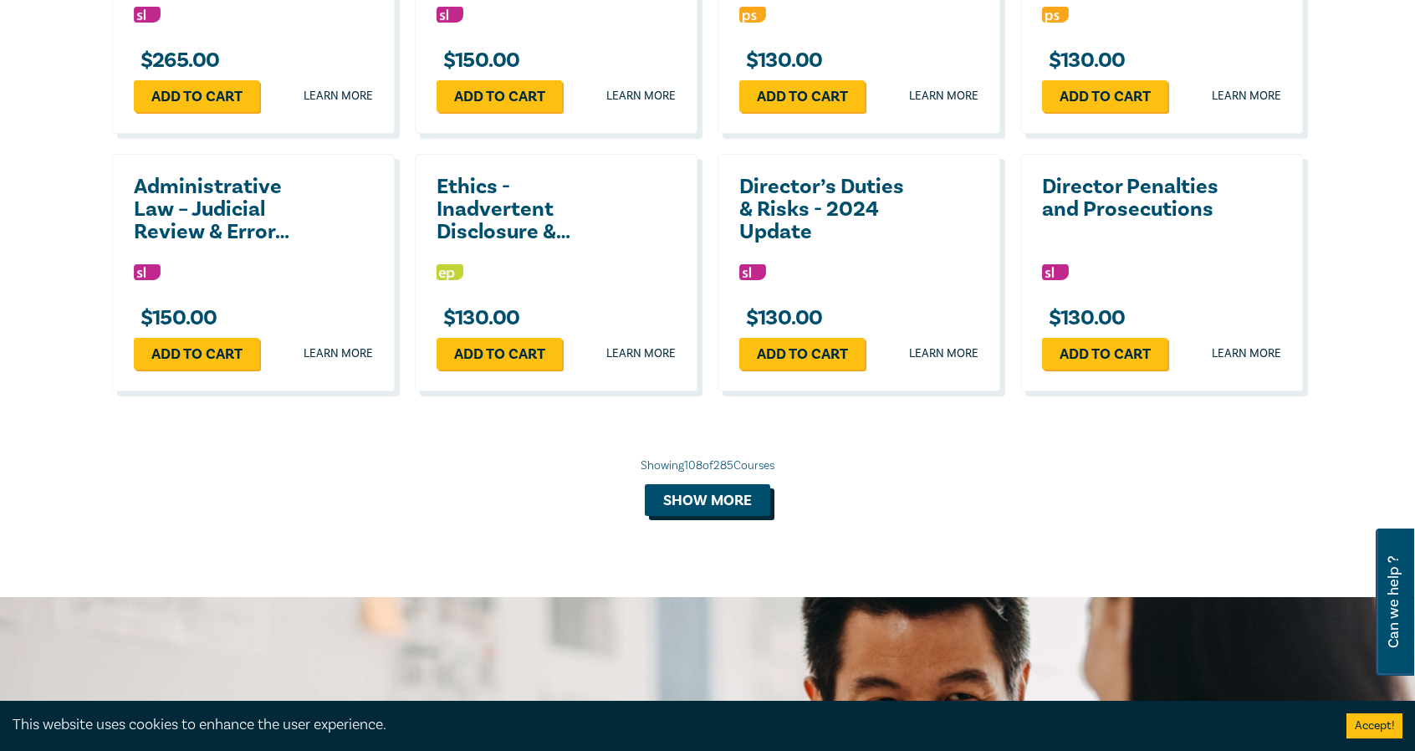
click at [706, 516] on button "Show more" at bounding box center [707, 500] width 125 height 32
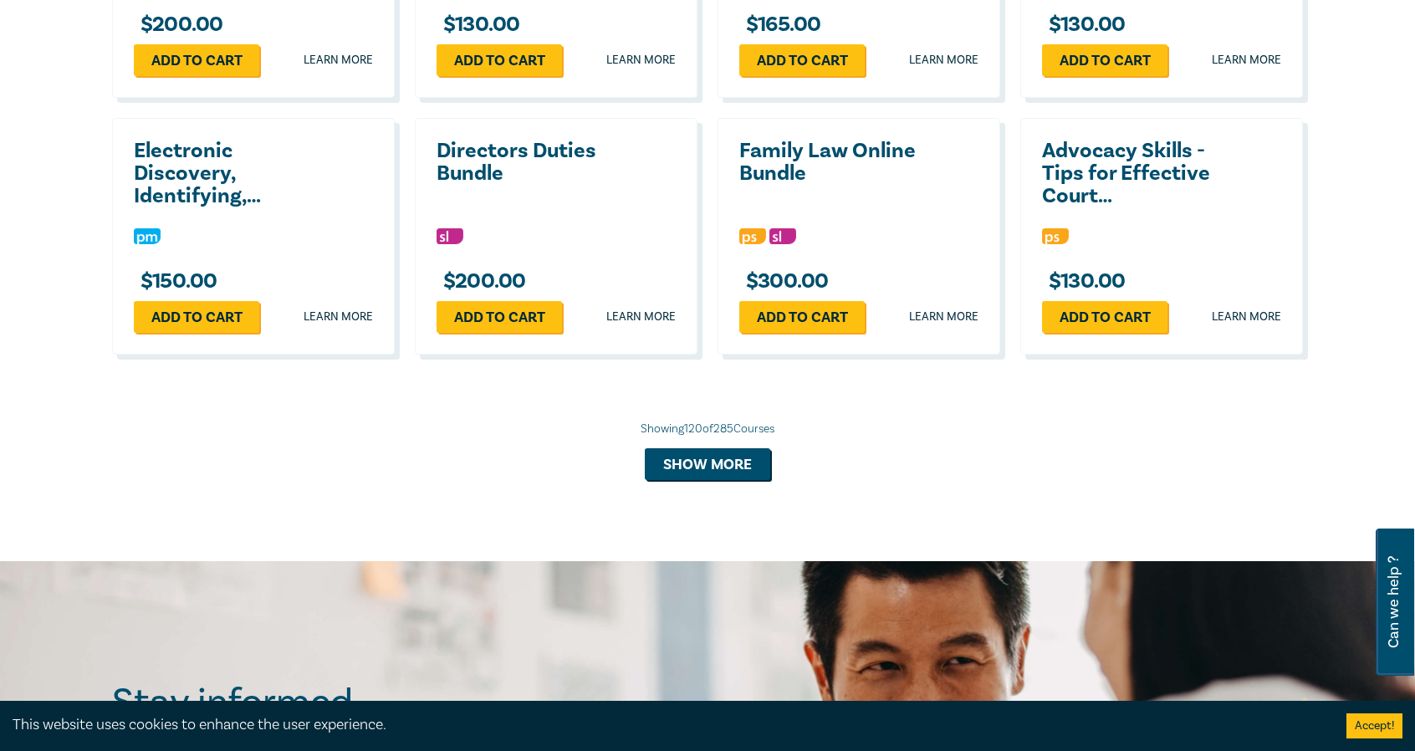
scroll to position [10121, 0]
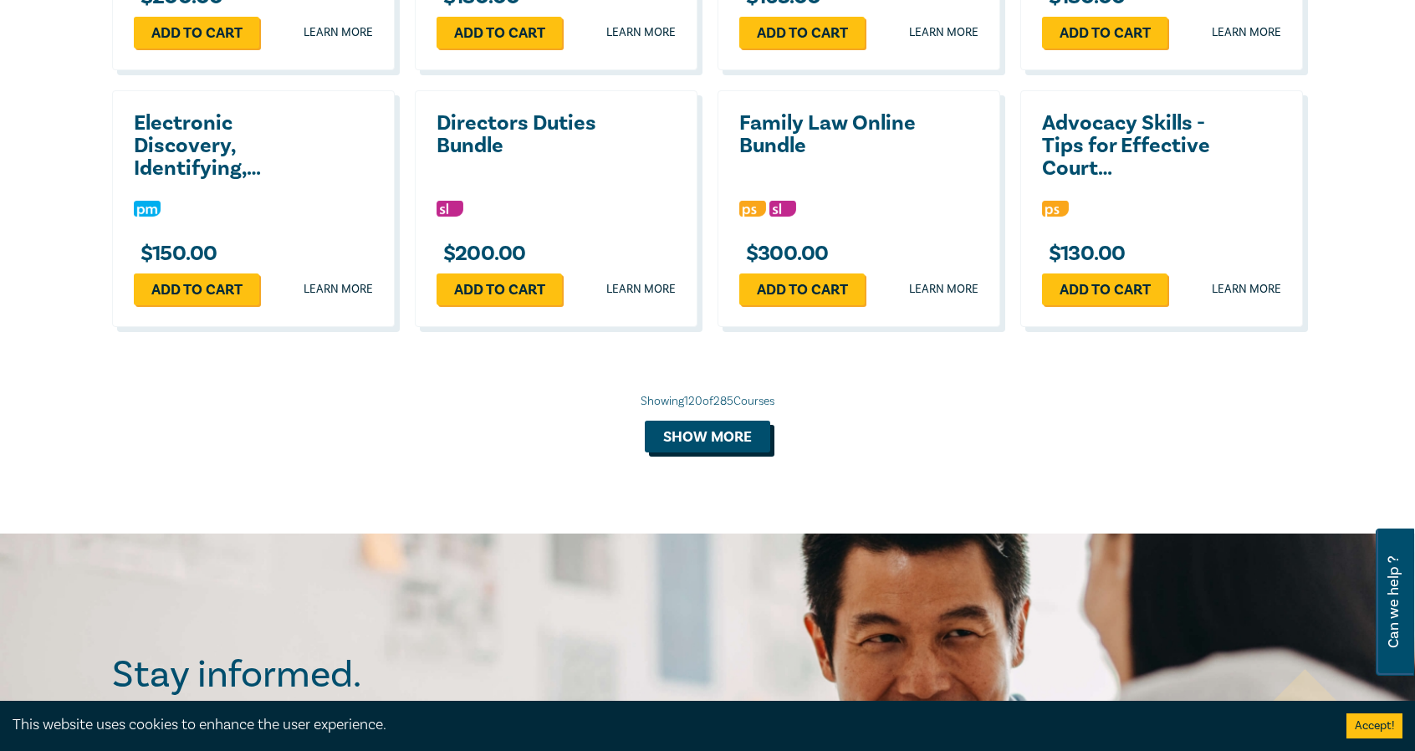
click at [709, 453] on button "Show more" at bounding box center [707, 437] width 125 height 32
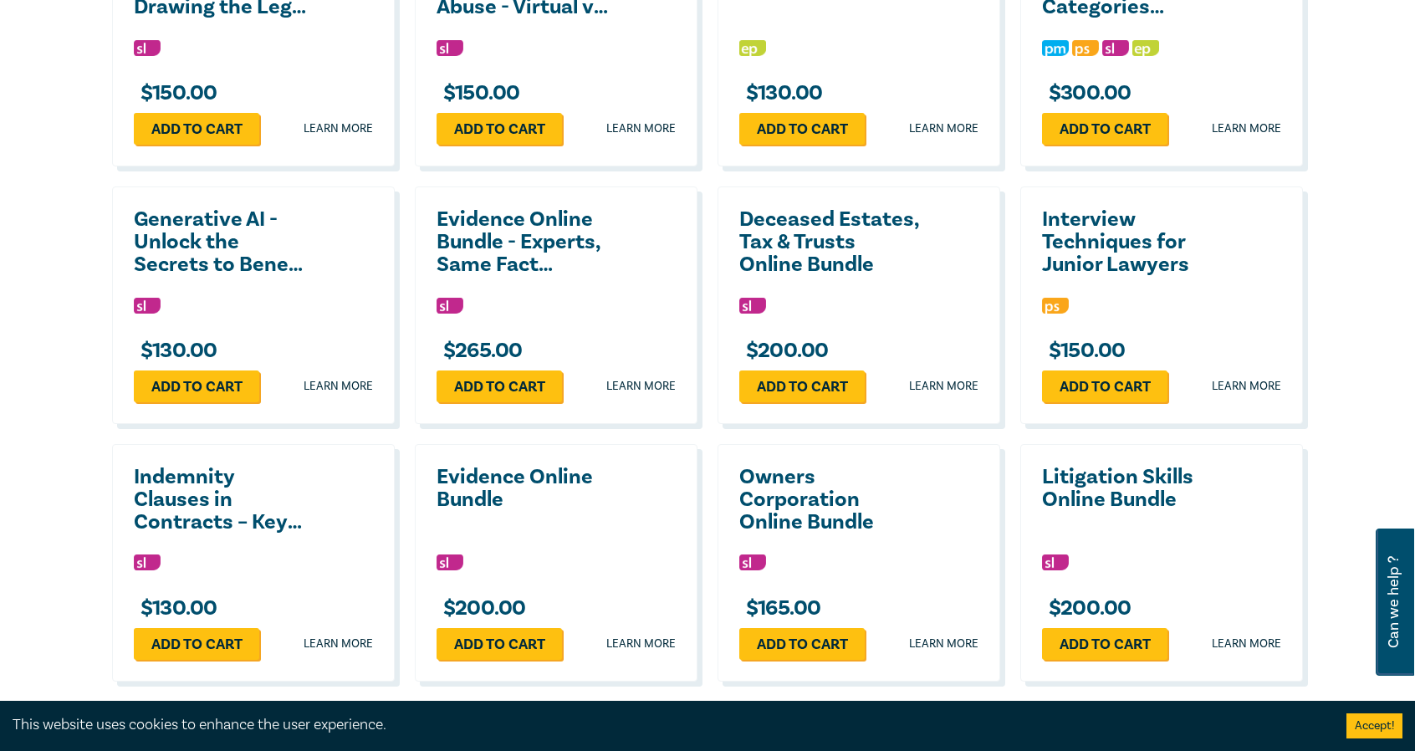
scroll to position [10707, 0]
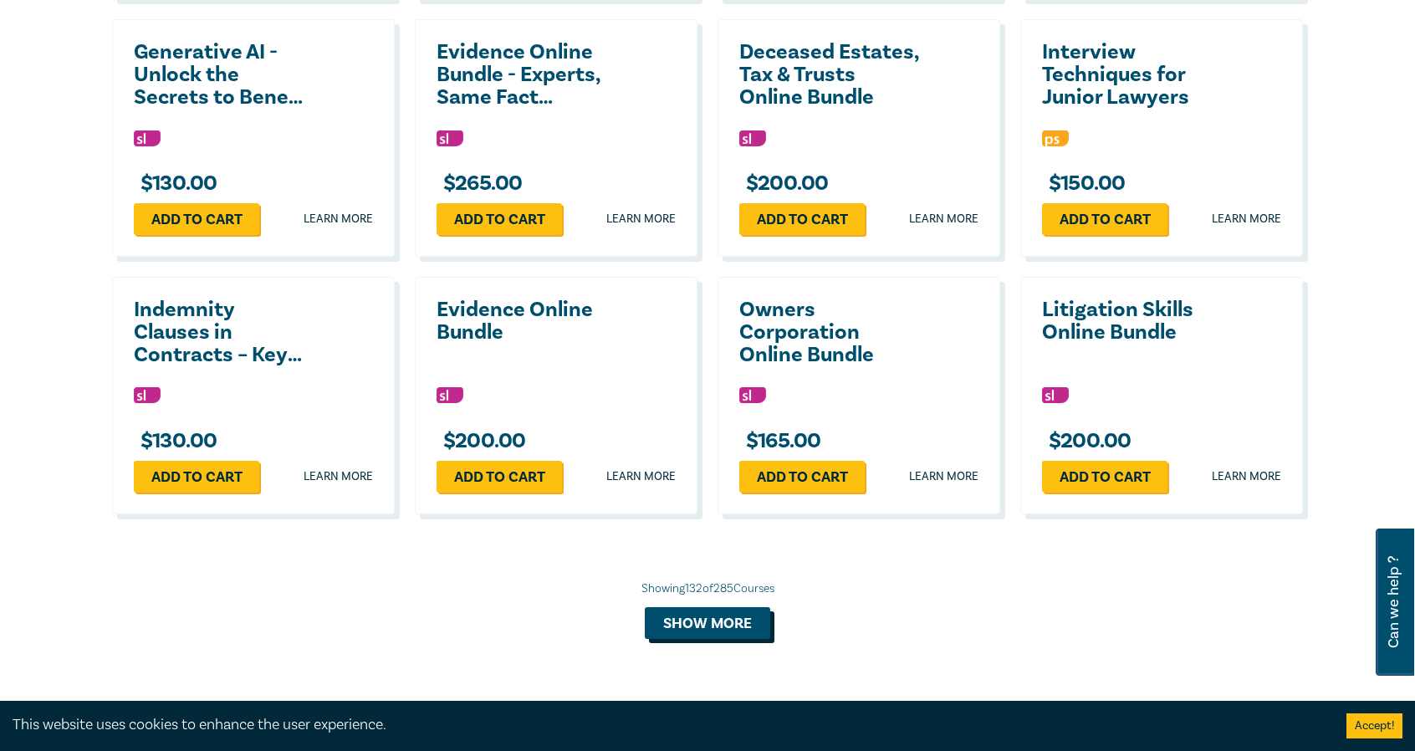
click at [693, 639] on button "Show more" at bounding box center [707, 623] width 125 height 32
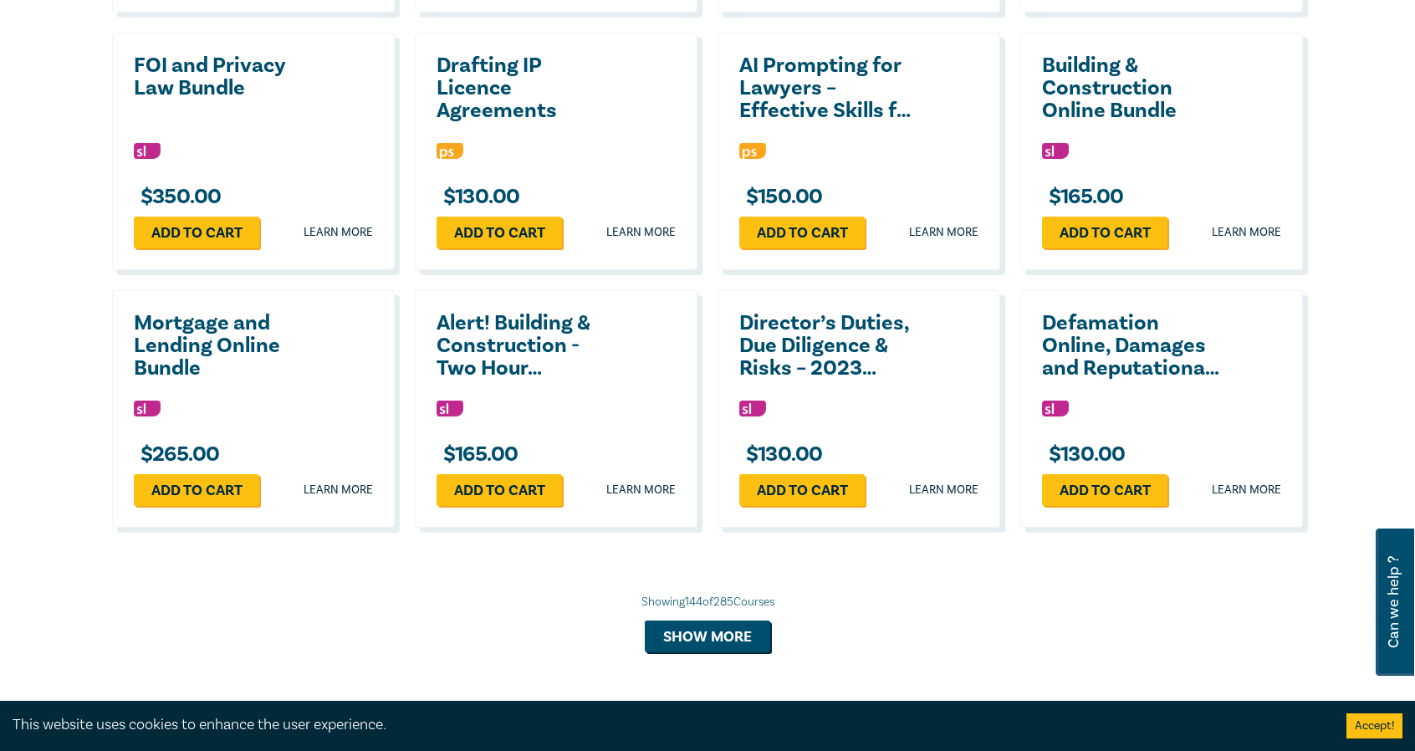
scroll to position [11543, 0]
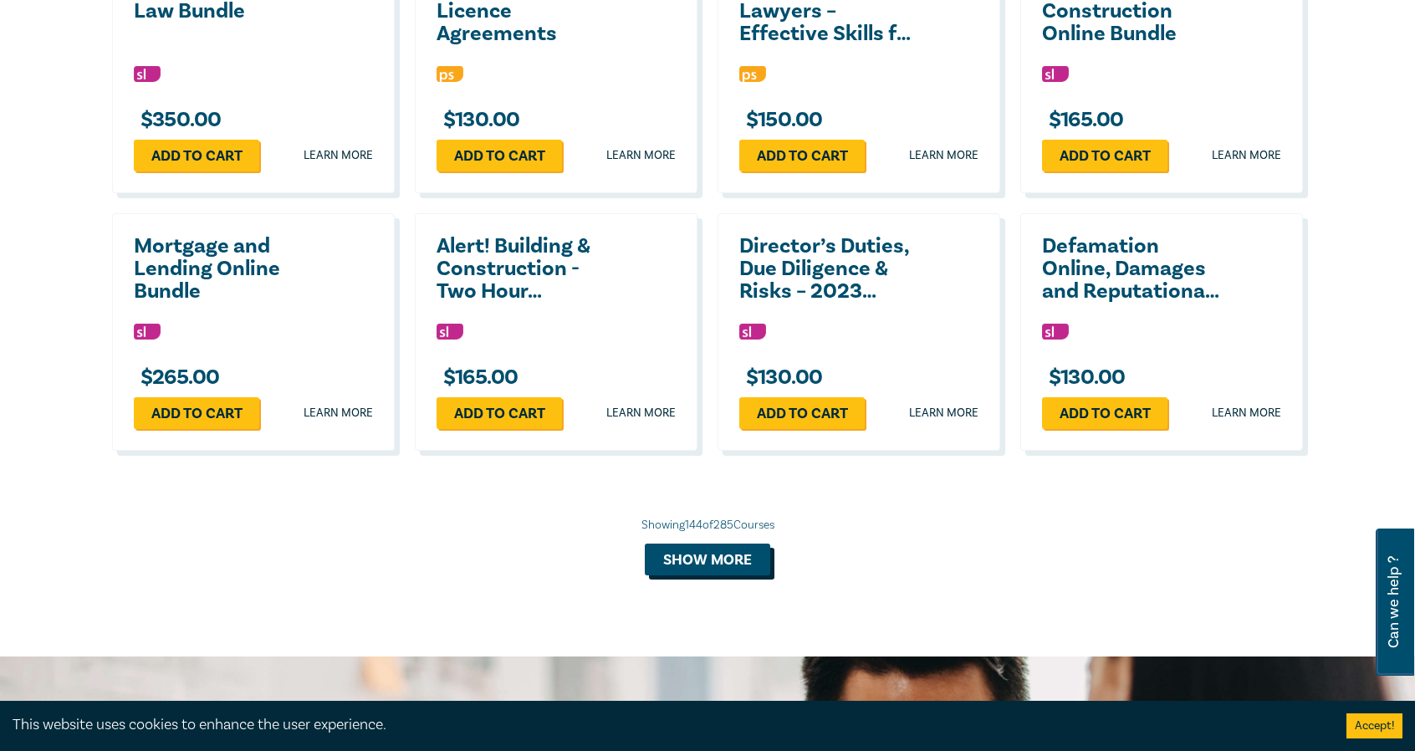
click at [749, 575] on button "Show more" at bounding box center [707, 560] width 125 height 32
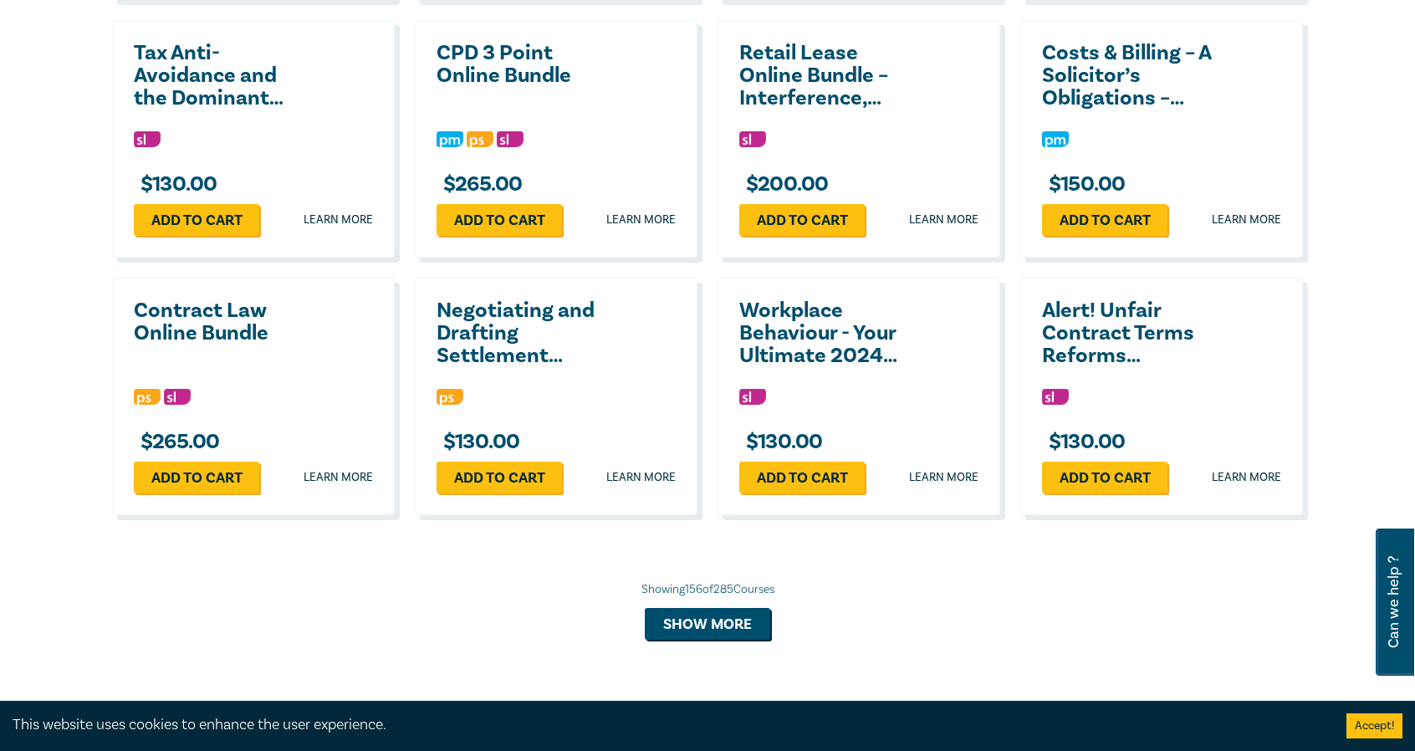
scroll to position [12547, 0]
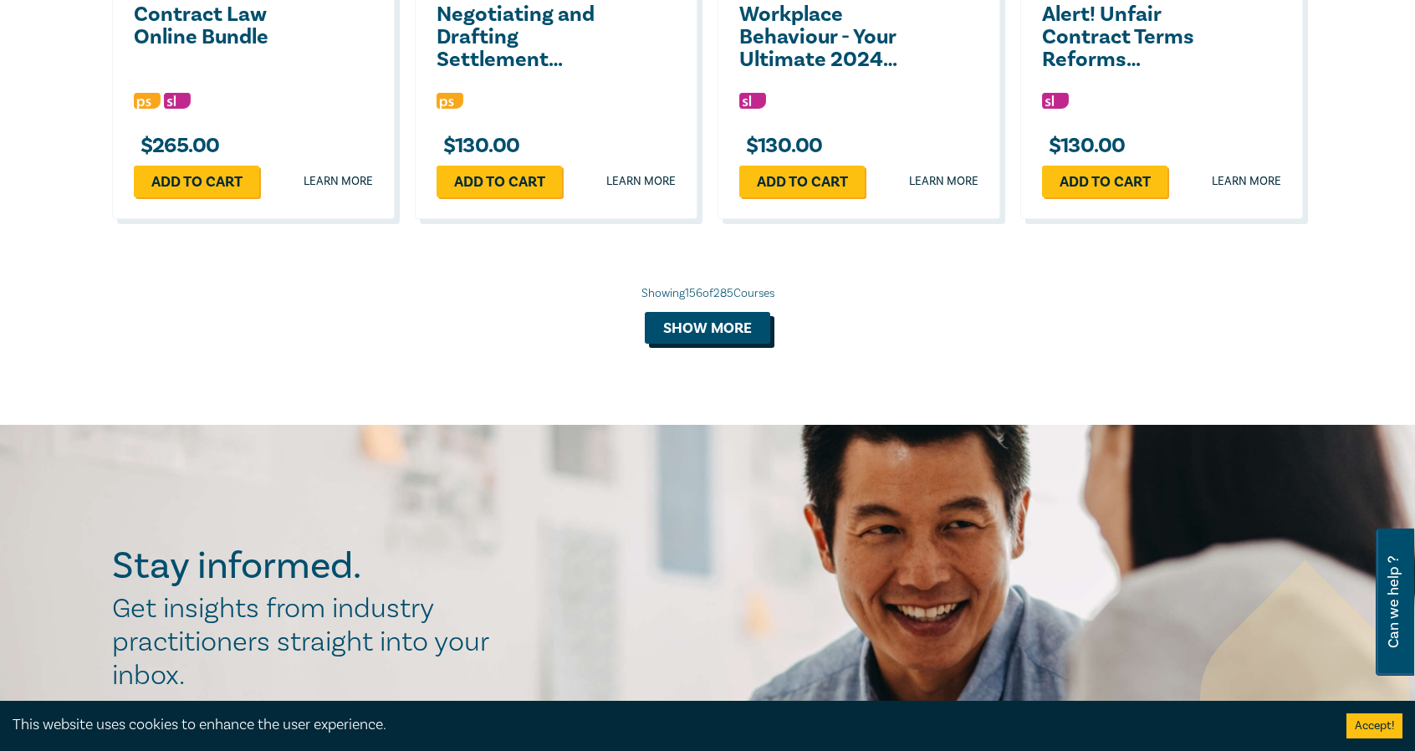
click at [761, 344] on button "Show more" at bounding box center [707, 328] width 125 height 32
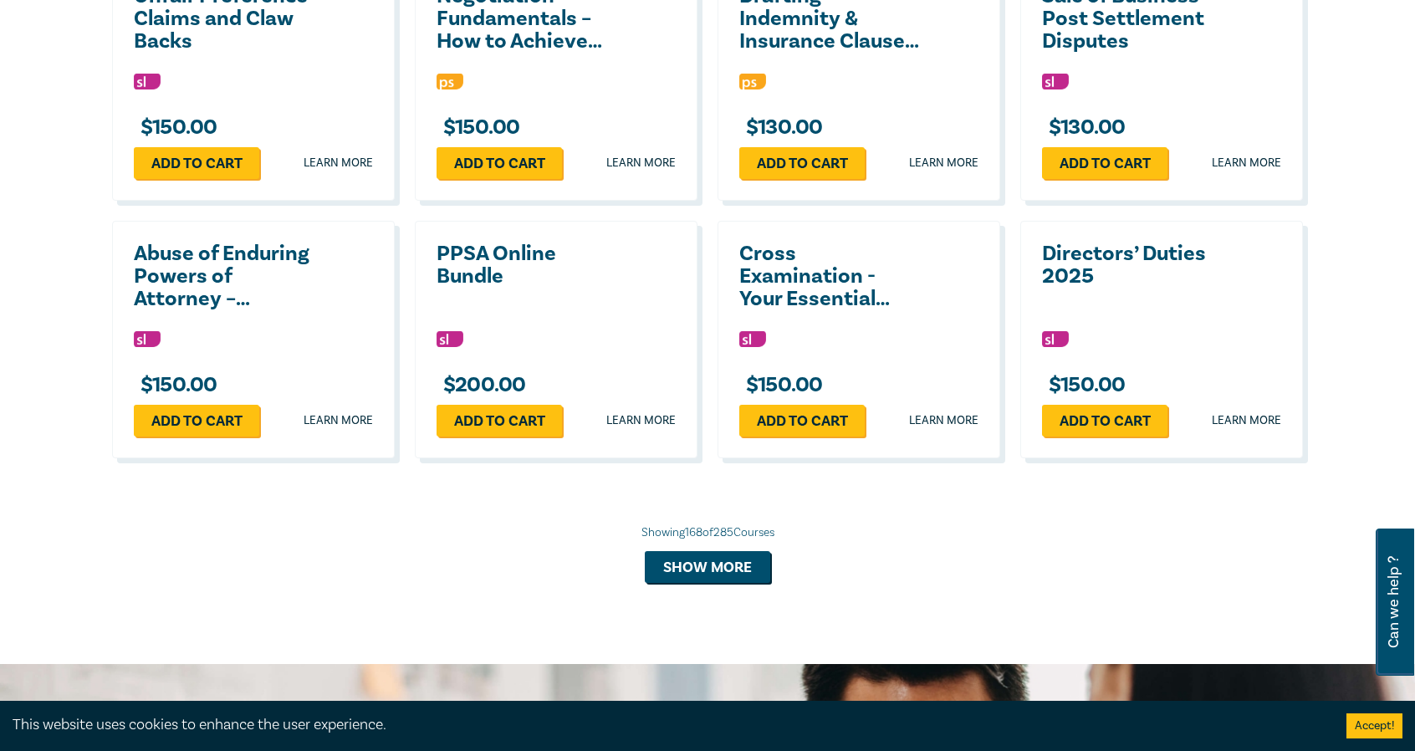
scroll to position [13089, 0]
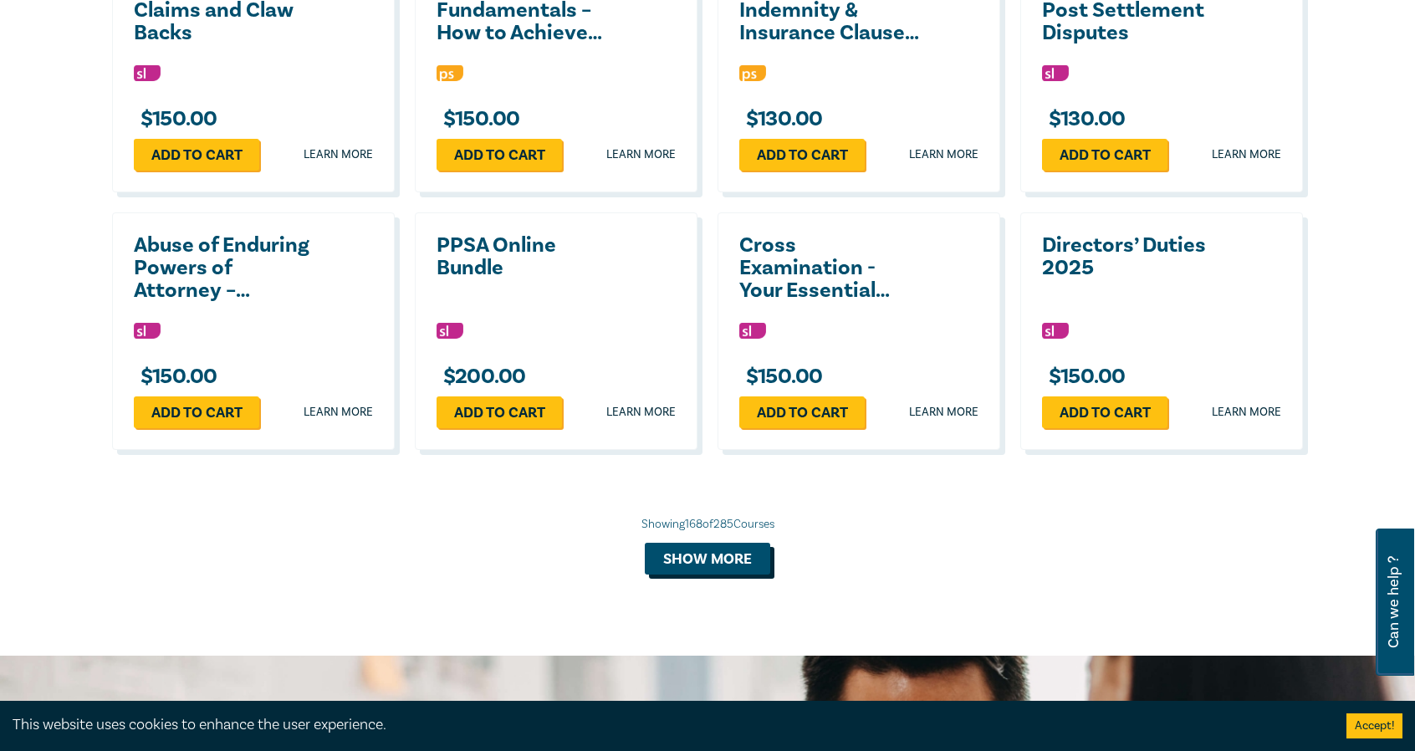
click at [698, 575] on button "Show more" at bounding box center [707, 559] width 125 height 32
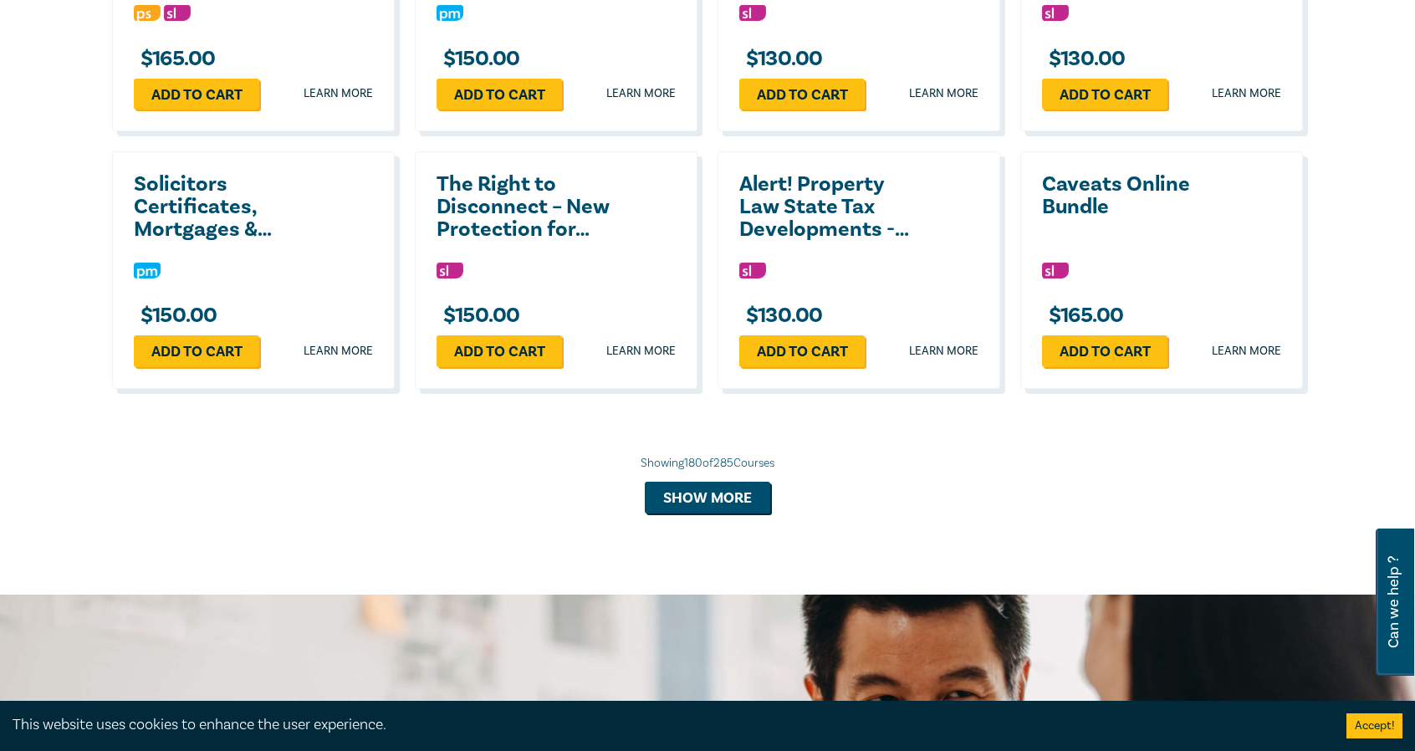
scroll to position [13963, 0]
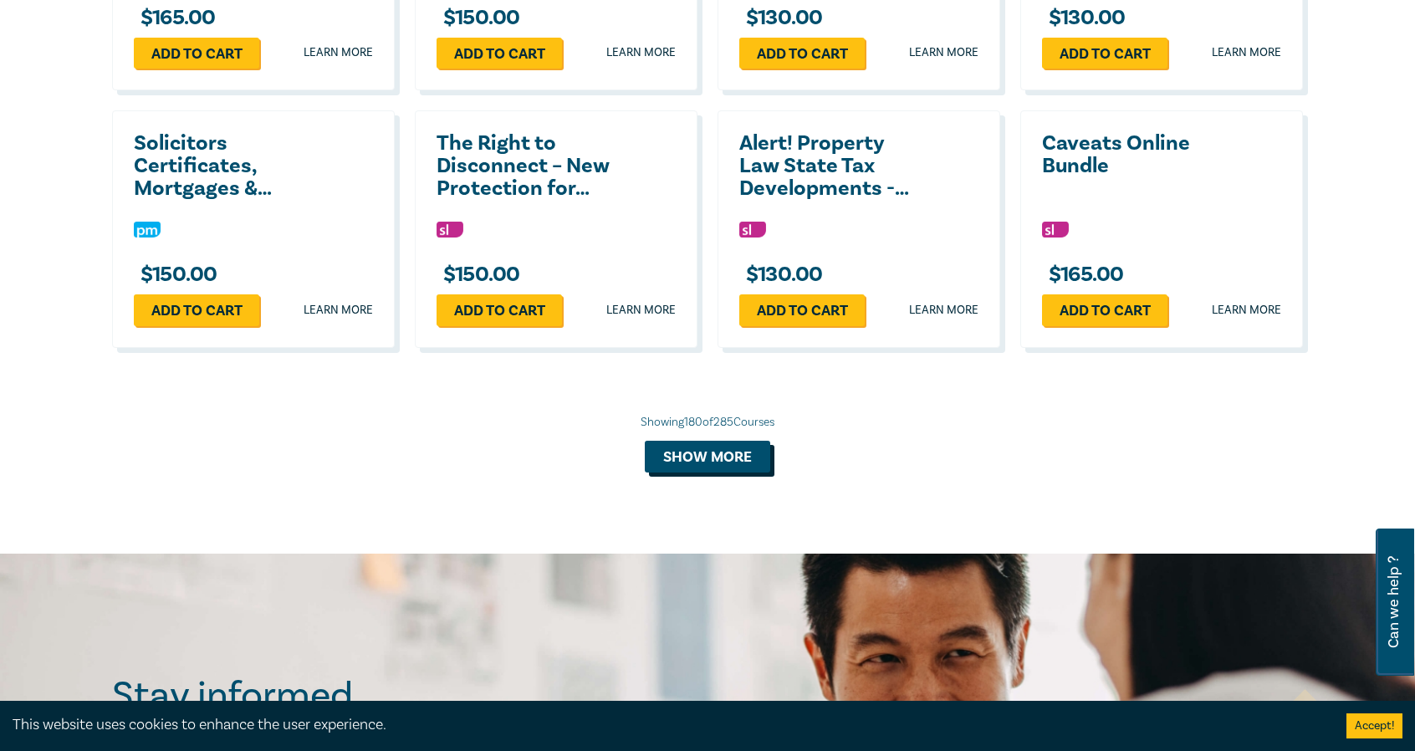
click at [696, 473] on button "Show more" at bounding box center [707, 457] width 125 height 32
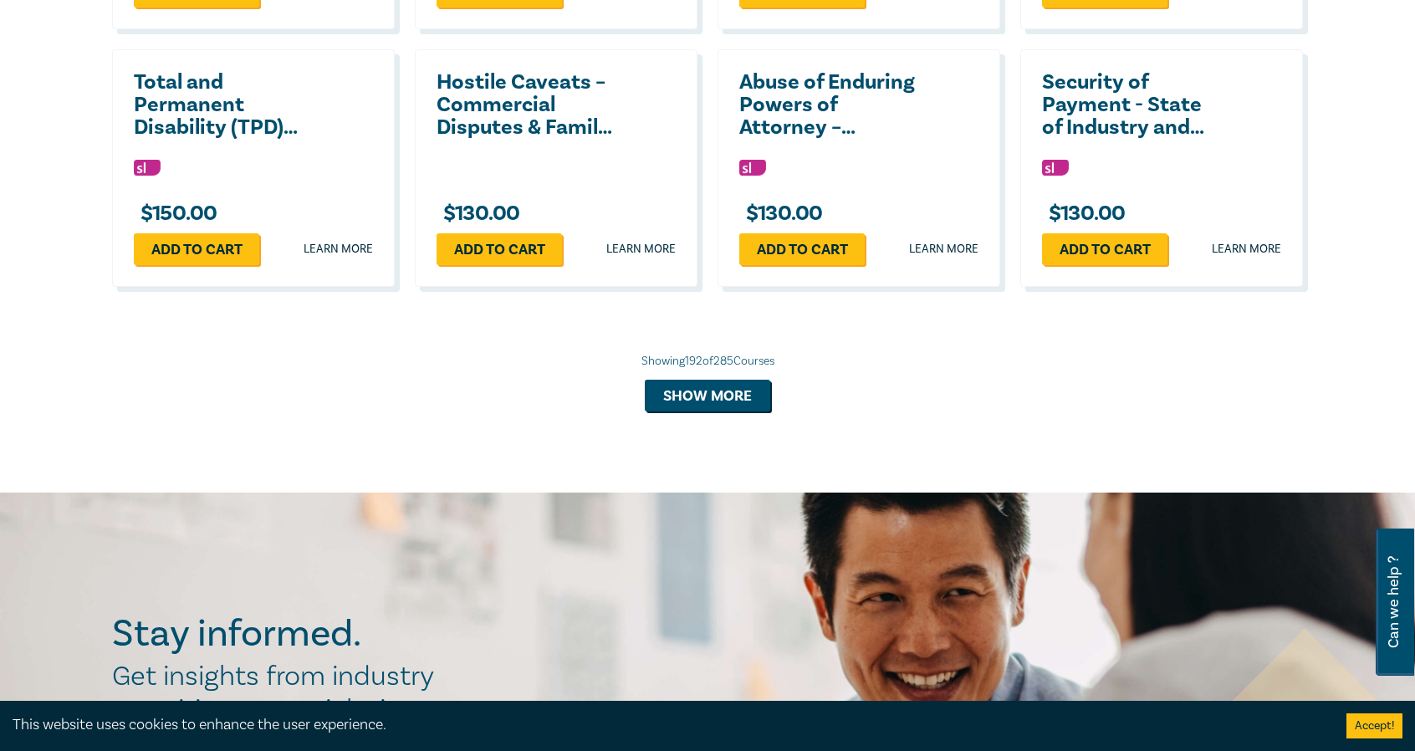
scroll to position [14799, 0]
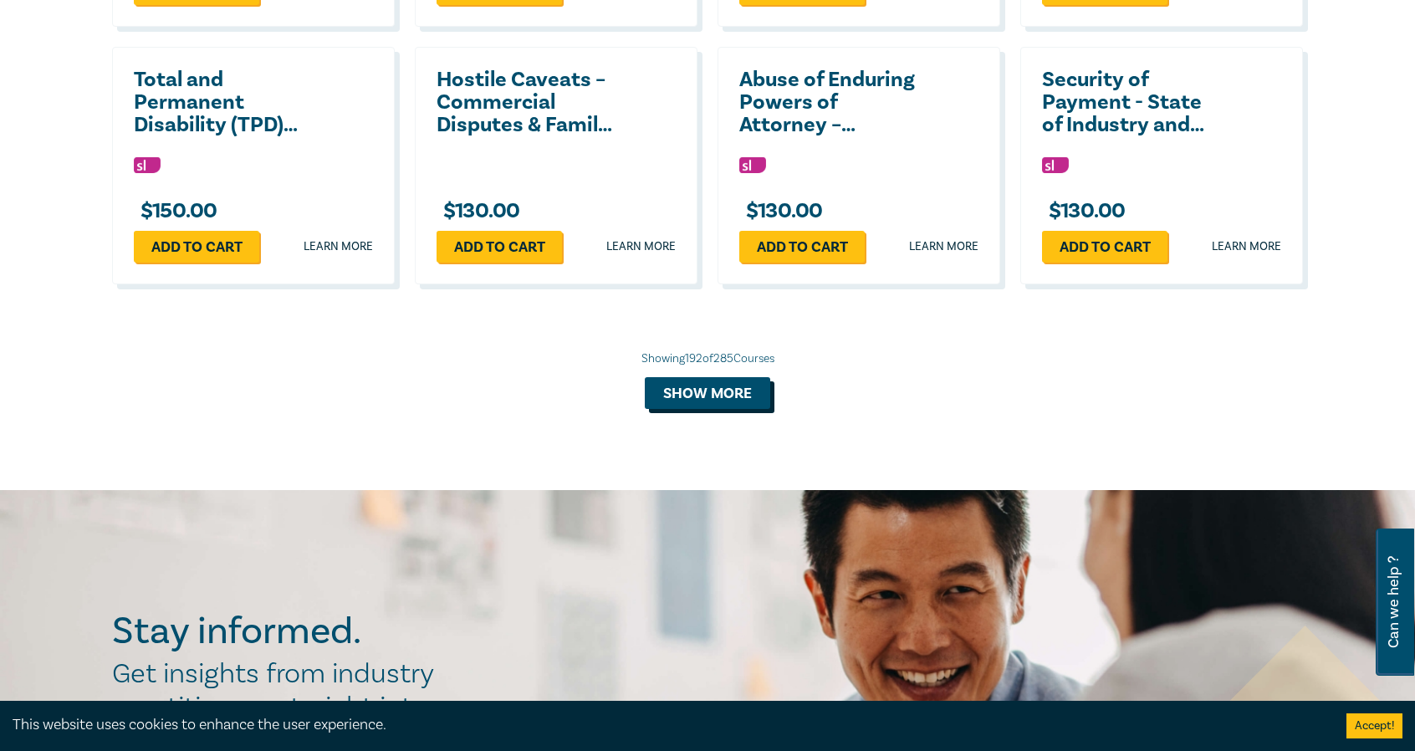
click at [744, 409] on button "Show more" at bounding box center [707, 393] width 125 height 32
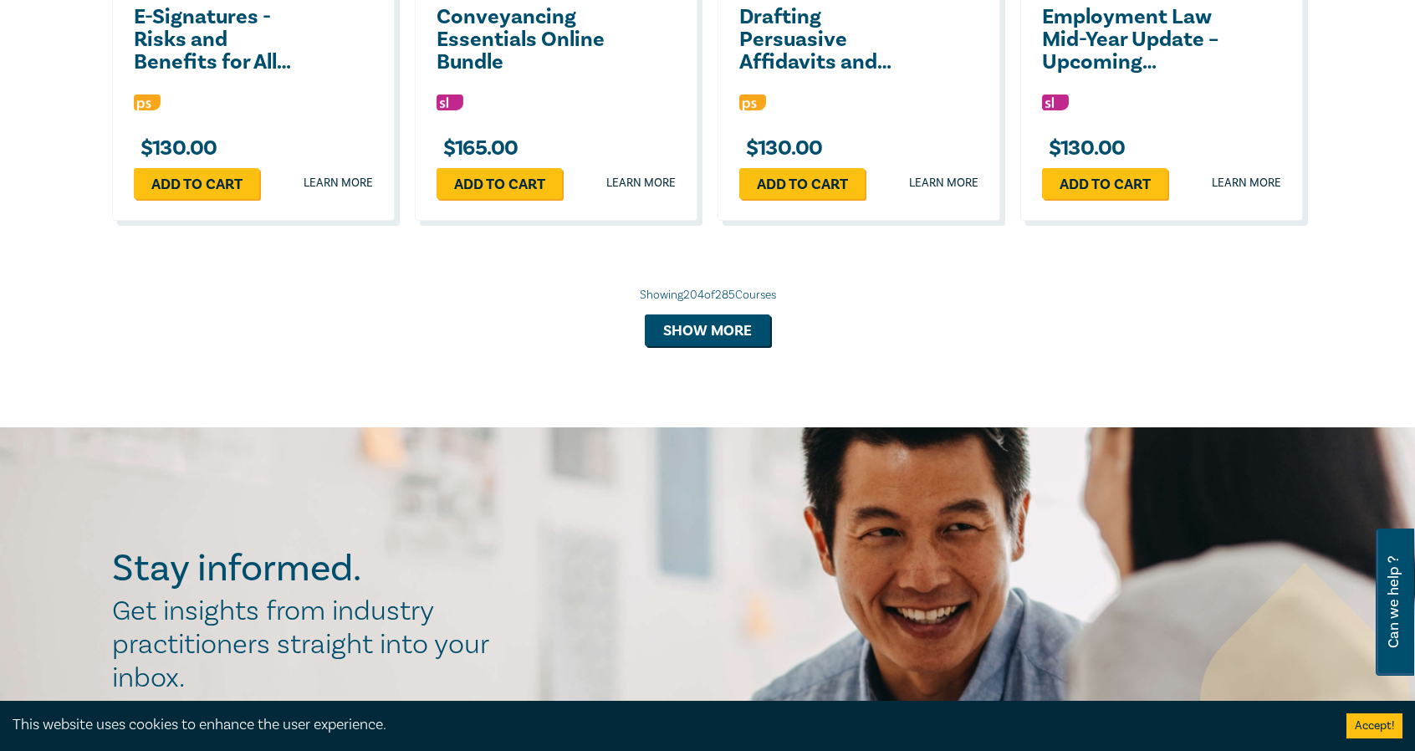
scroll to position [15636, 0]
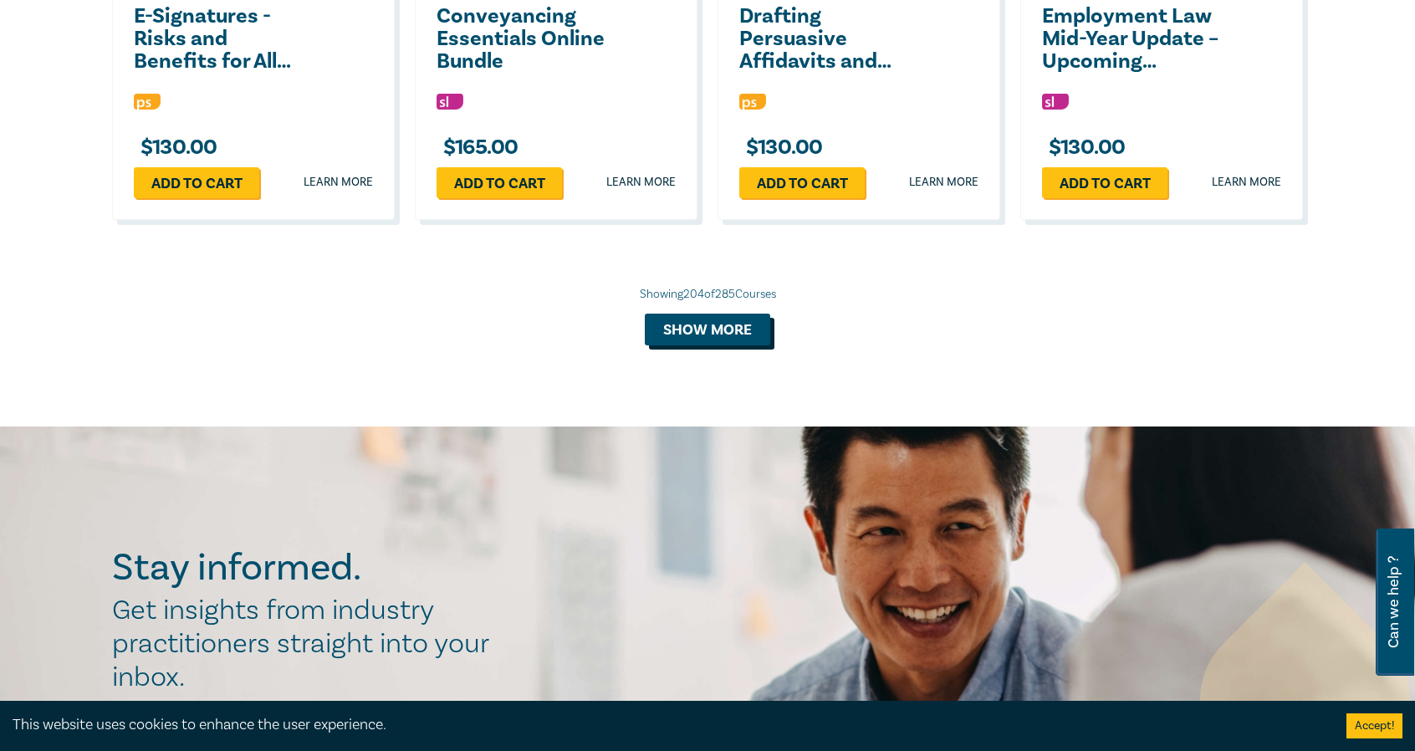
click at [692, 345] on button "Show more" at bounding box center [707, 330] width 125 height 32
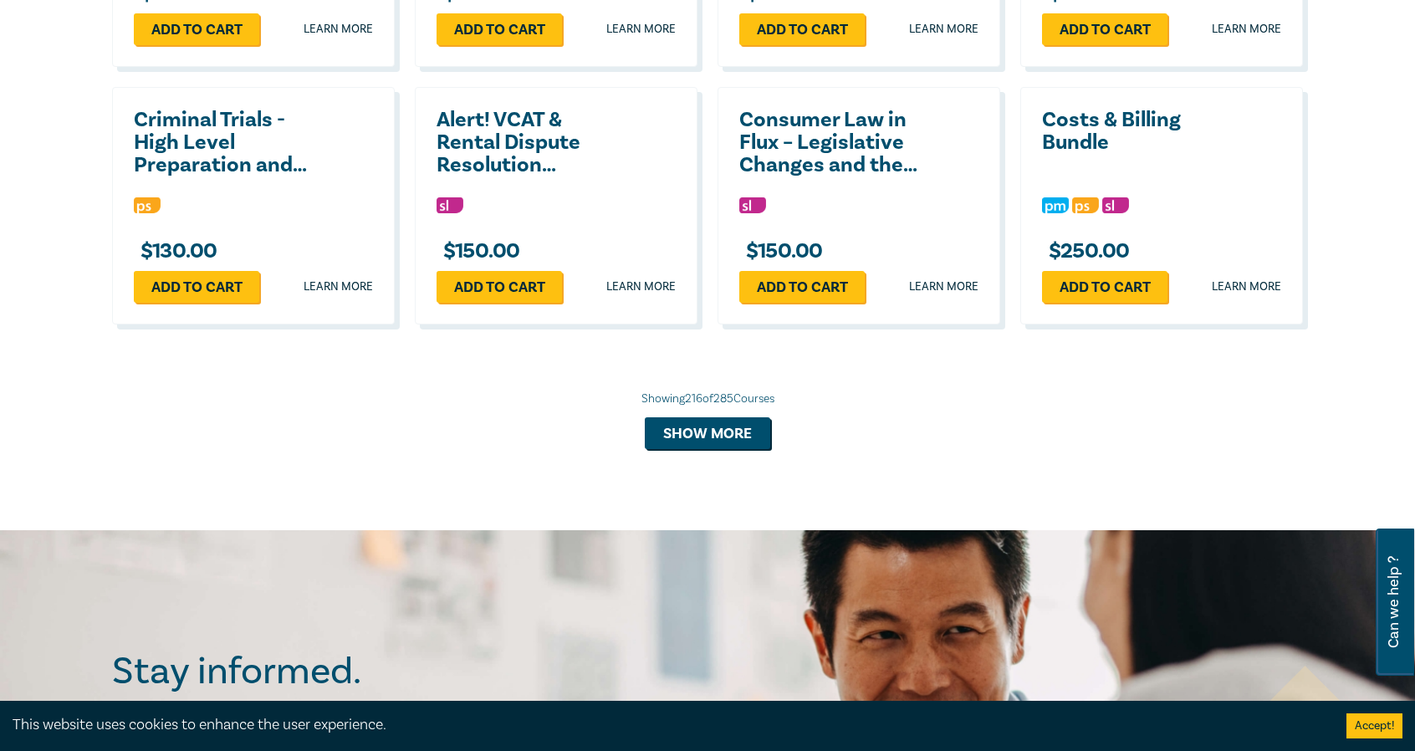
scroll to position [16305, 0]
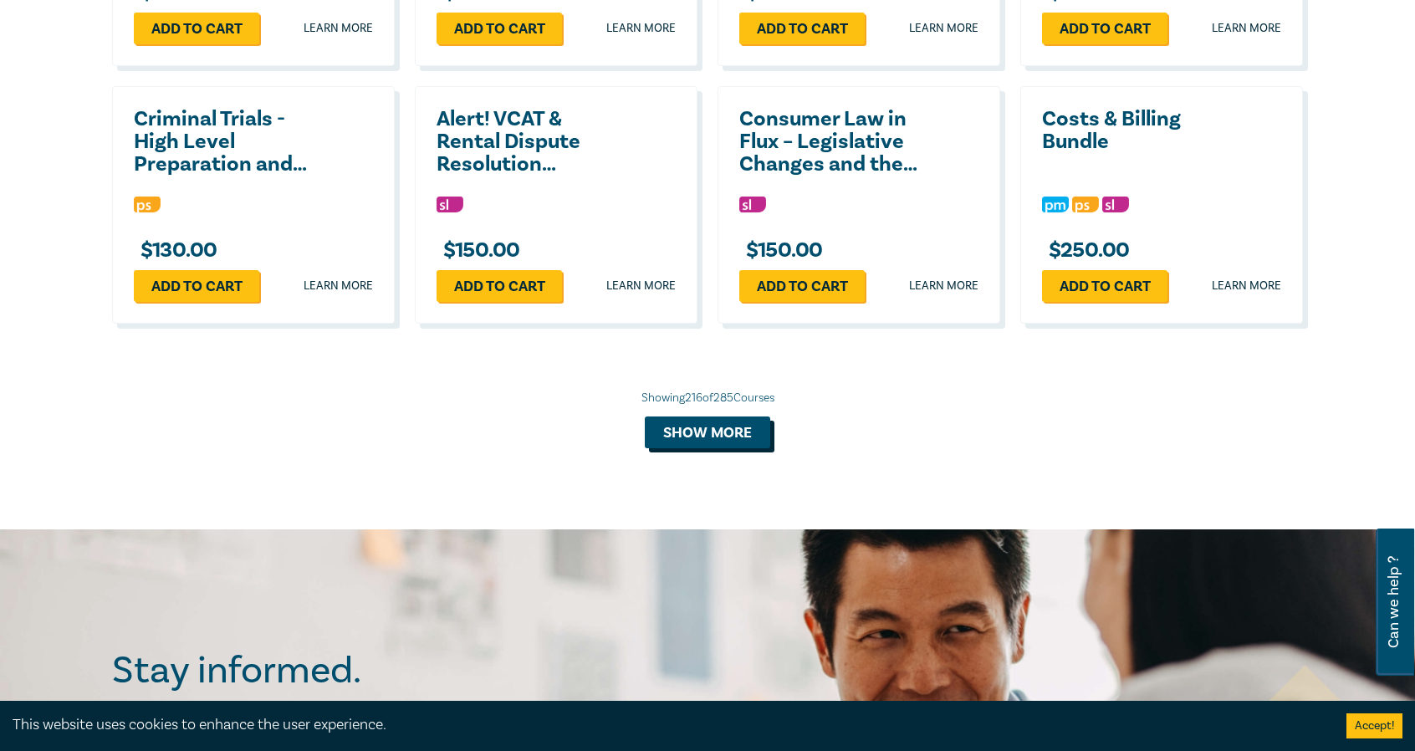
click at [702, 448] on button "Show more" at bounding box center [707, 433] width 125 height 32
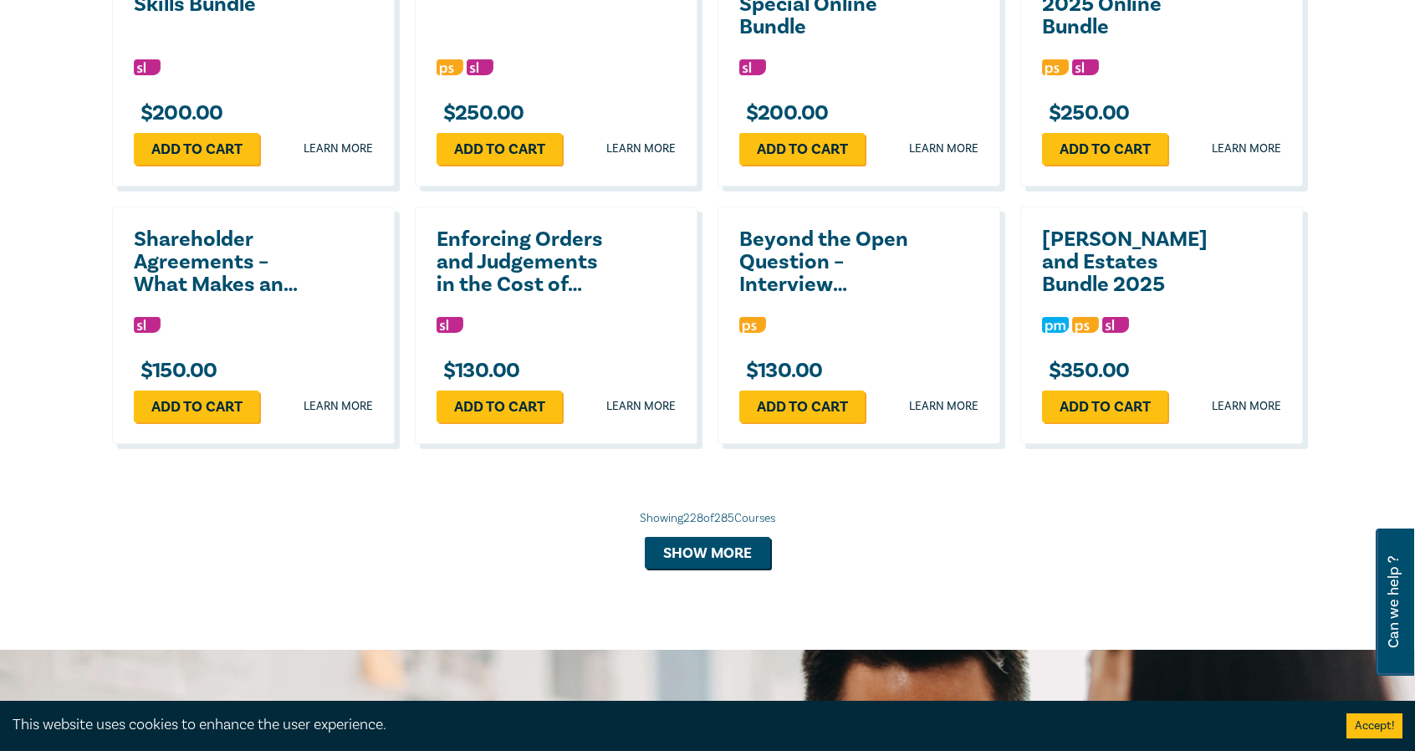
scroll to position [17141, 0]
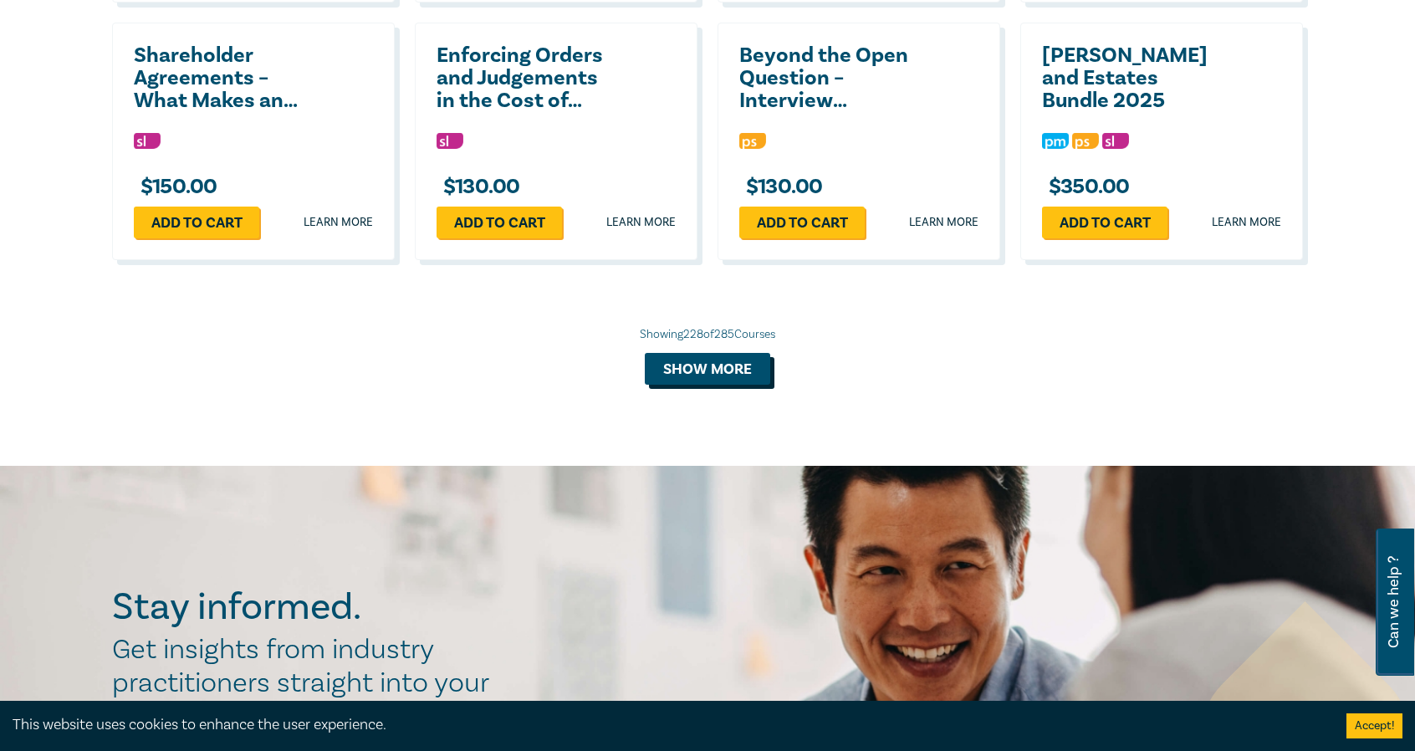
click at [755, 385] on button "Show more" at bounding box center [707, 369] width 125 height 32
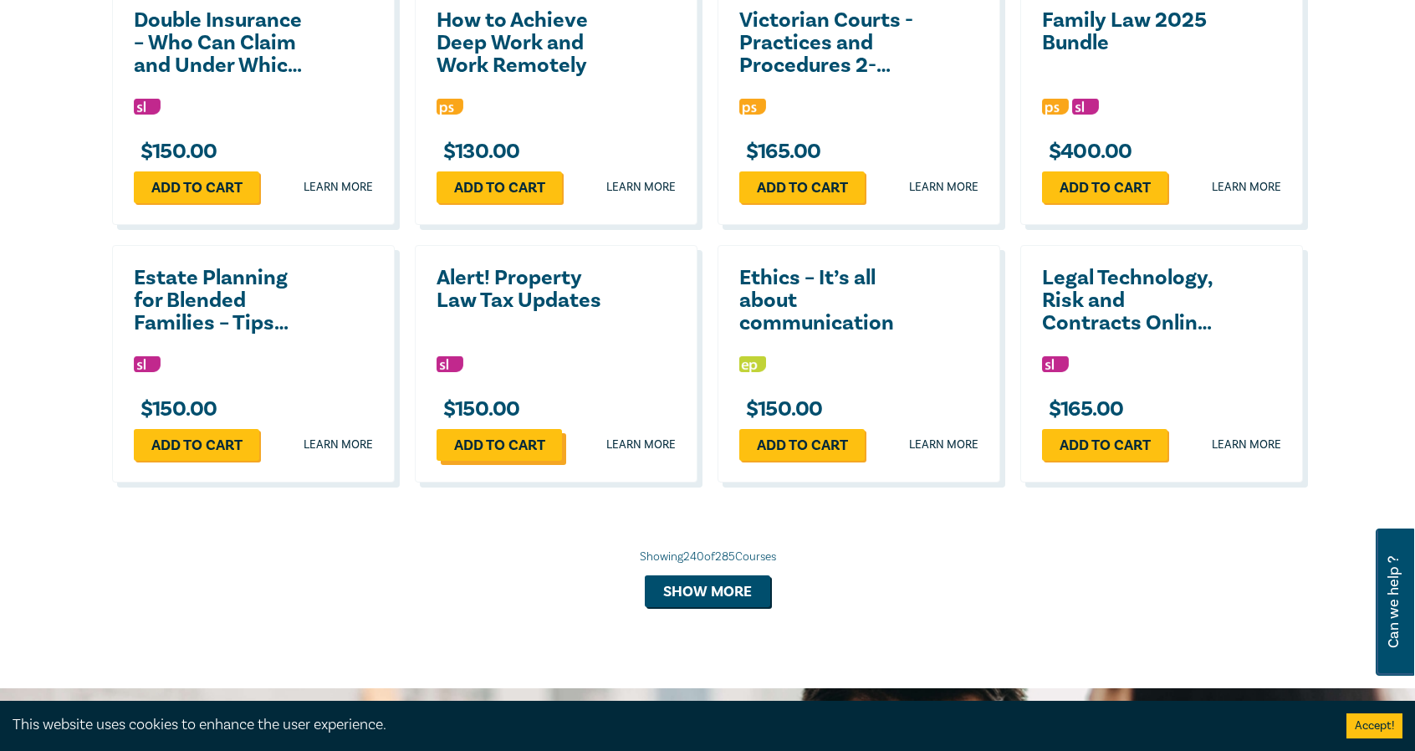
scroll to position [17727, 0]
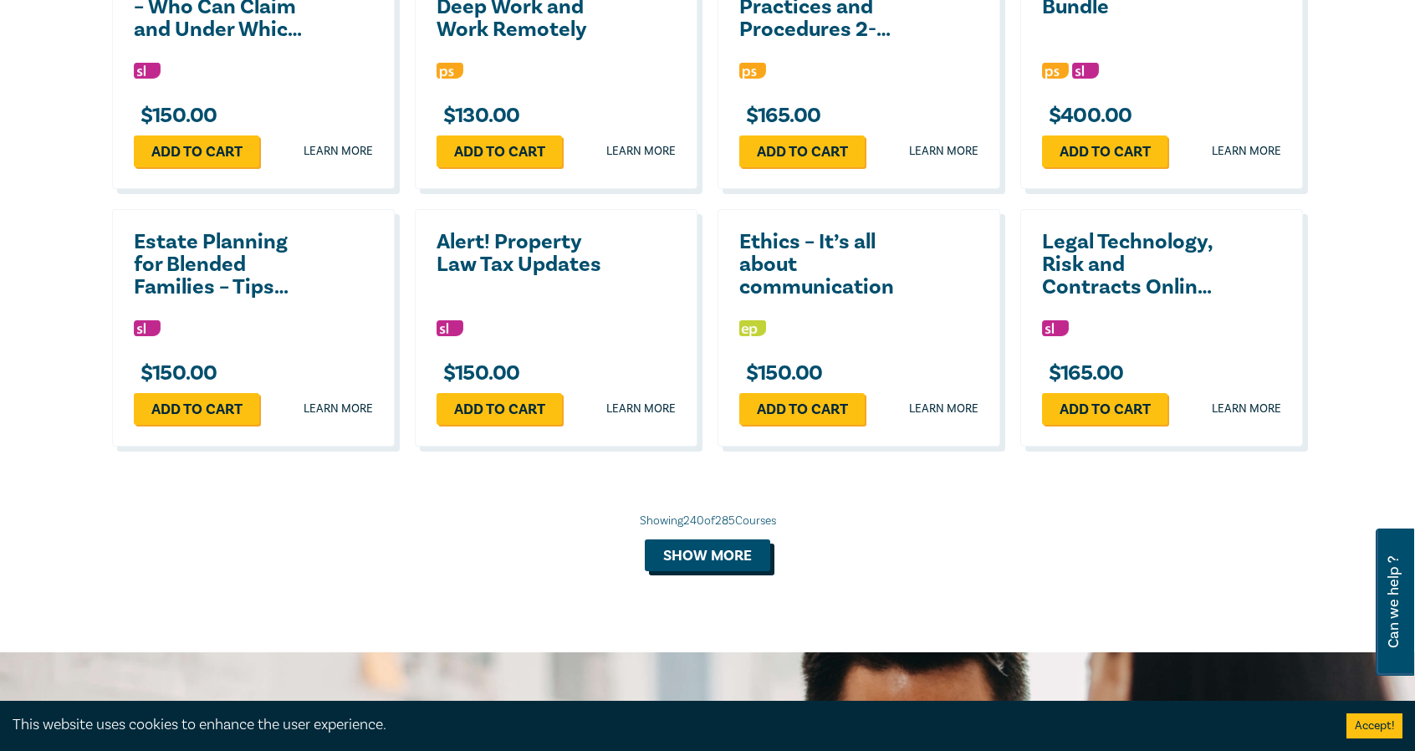
click at [721, 571] on button "Show more" at bounding box center [707, 556] width 125 height 32
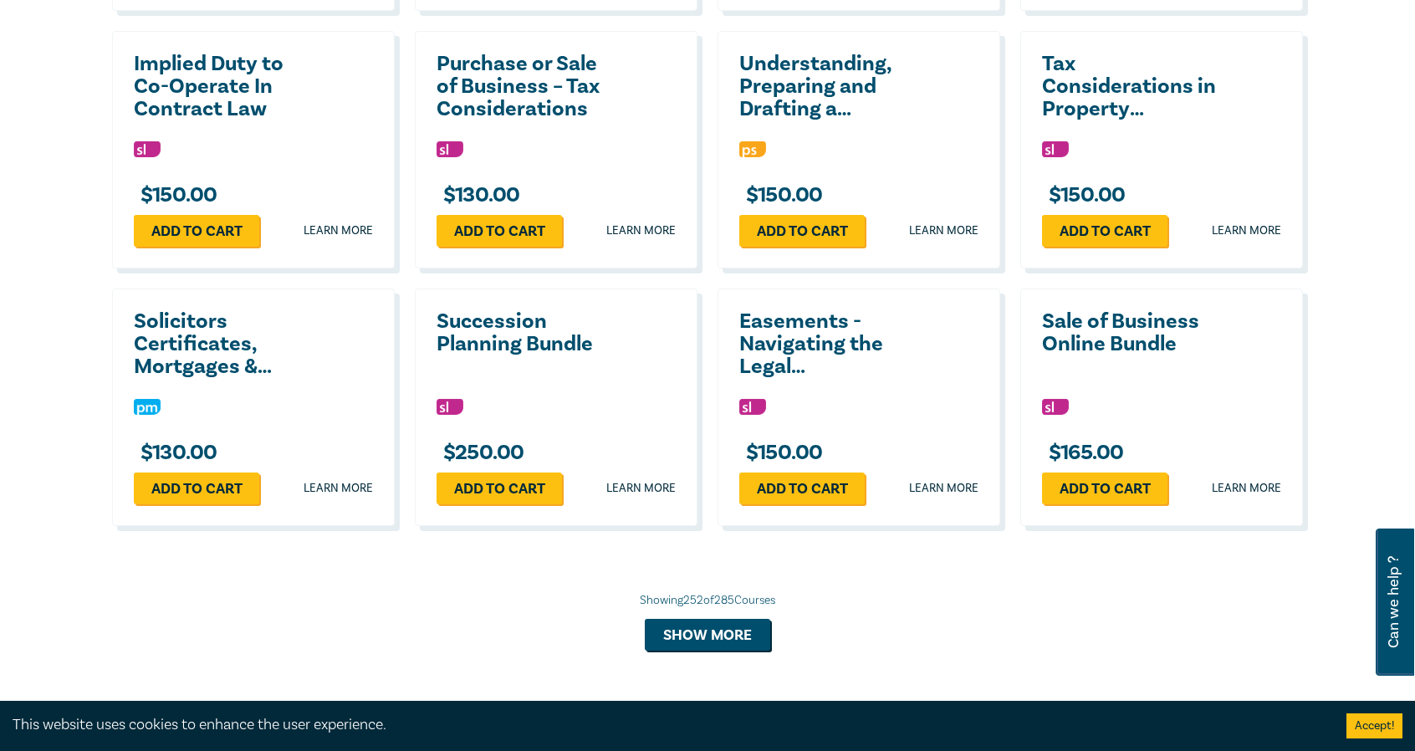
scroll to position [18494, 0]
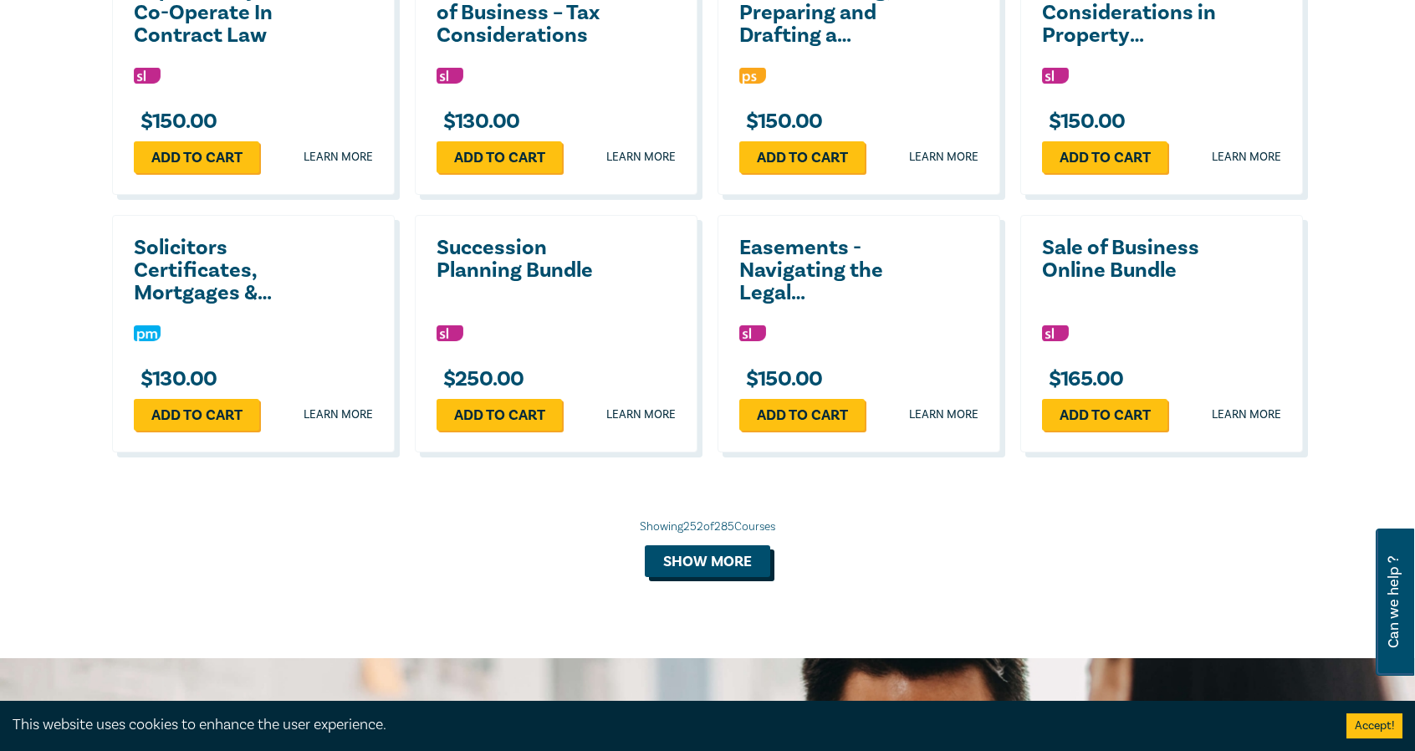
click at [749, 577] on button "Show more" at bounding box center [707, 561] width 125 height 32
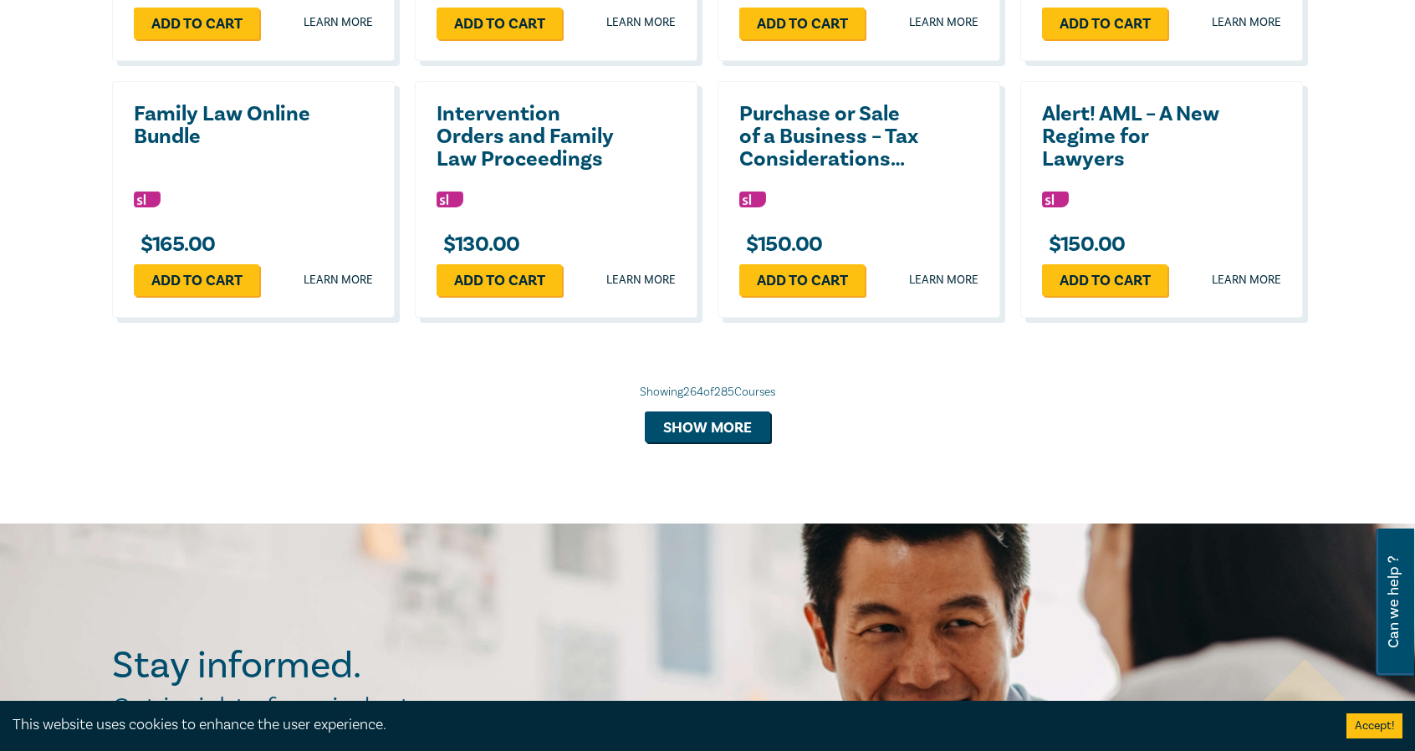
scroll to position [19414, 0]
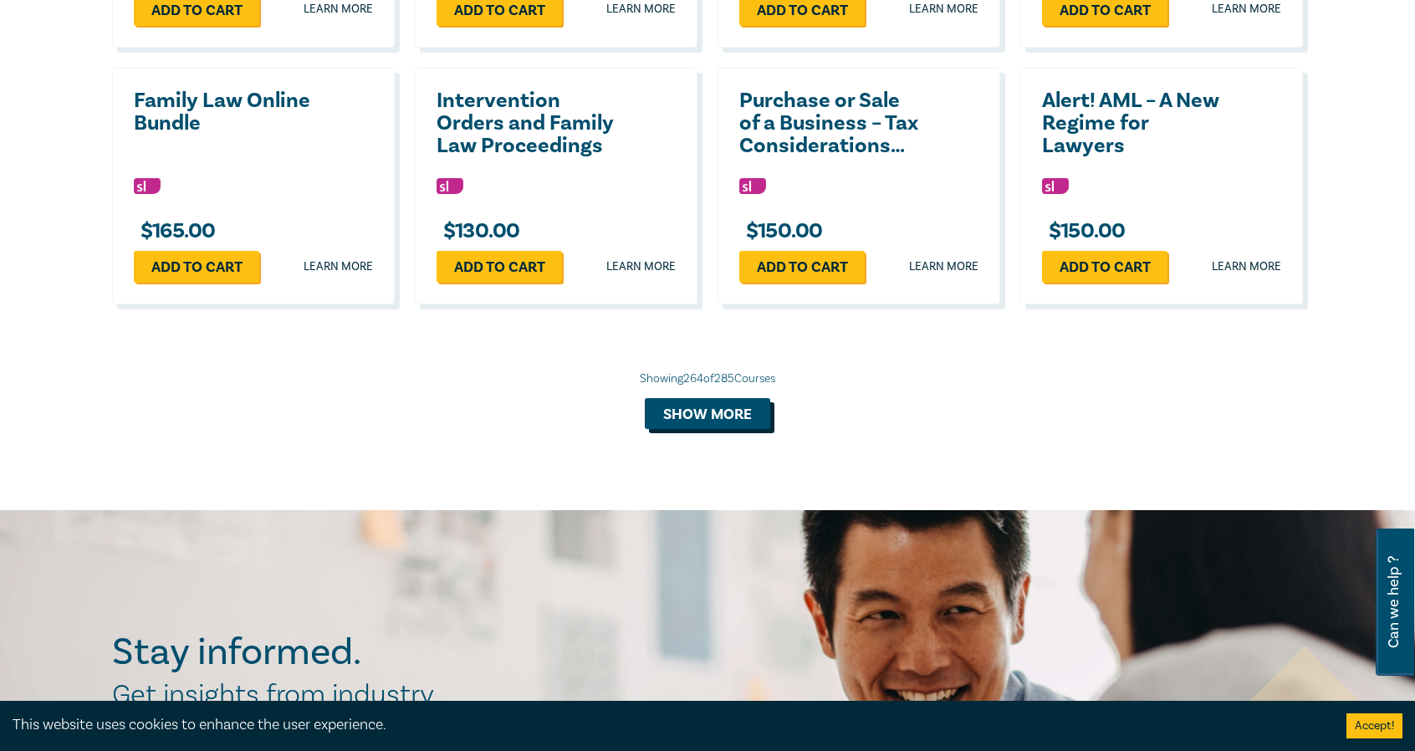
click at [698, 430] on button "Show more" at bounding box center [707, 414] width 125 height 32
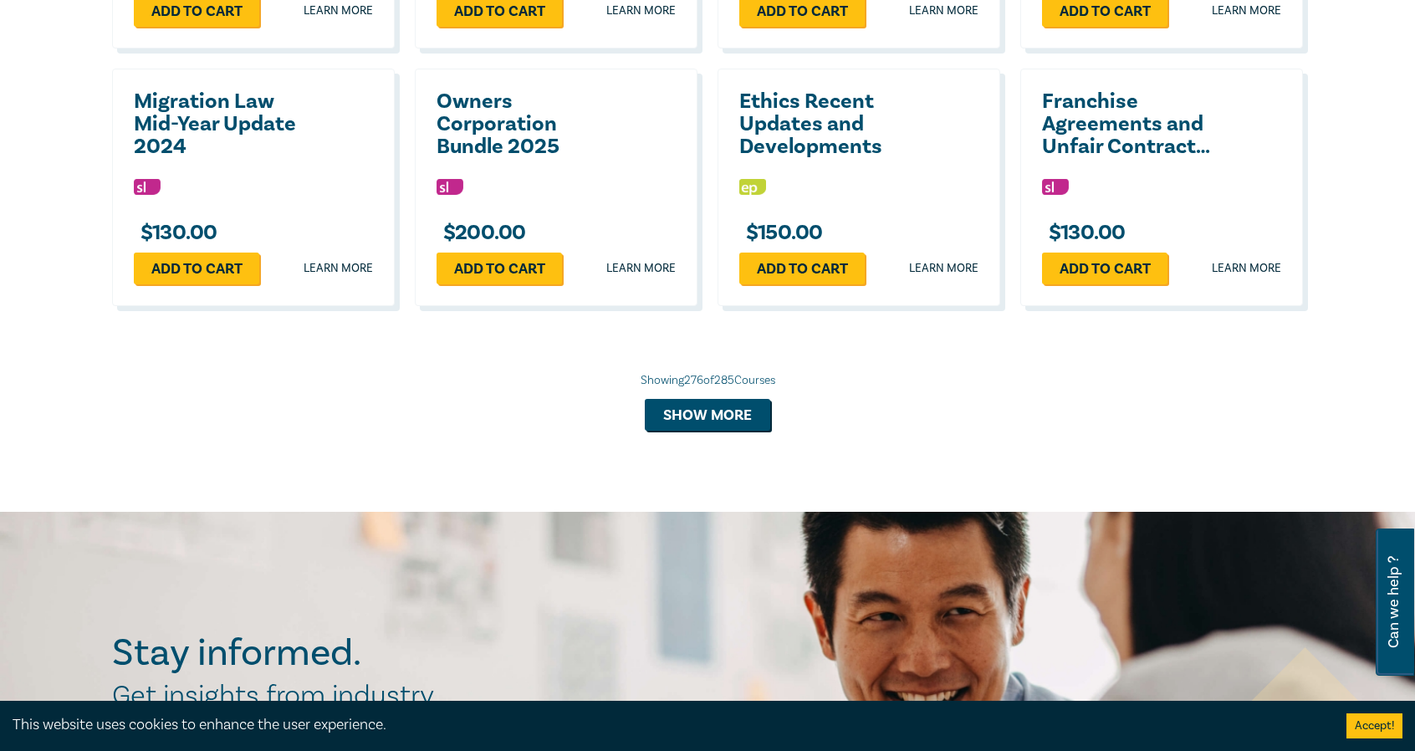
scroll to position [20250, 0]
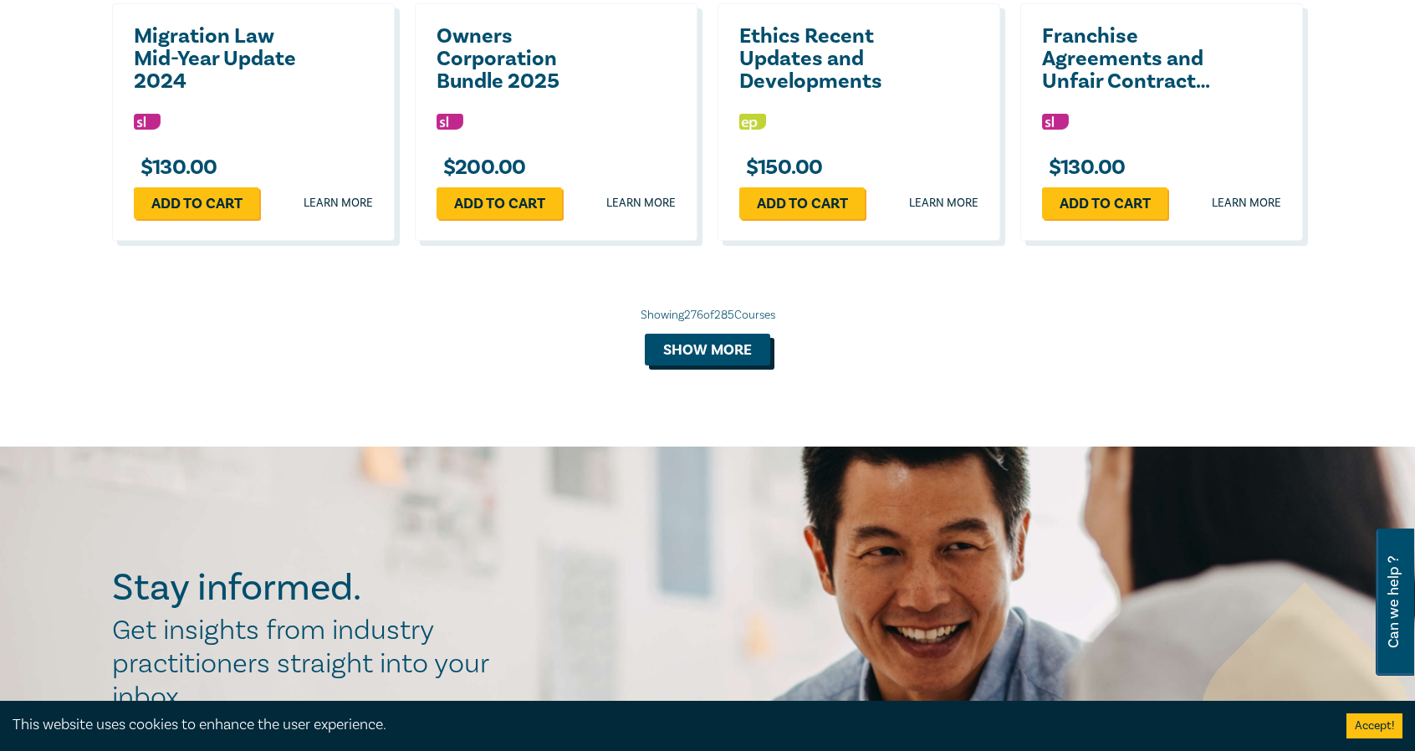
click at [725, 366] on button "Show more" at bounding box center [707, 350] width 125 height 32
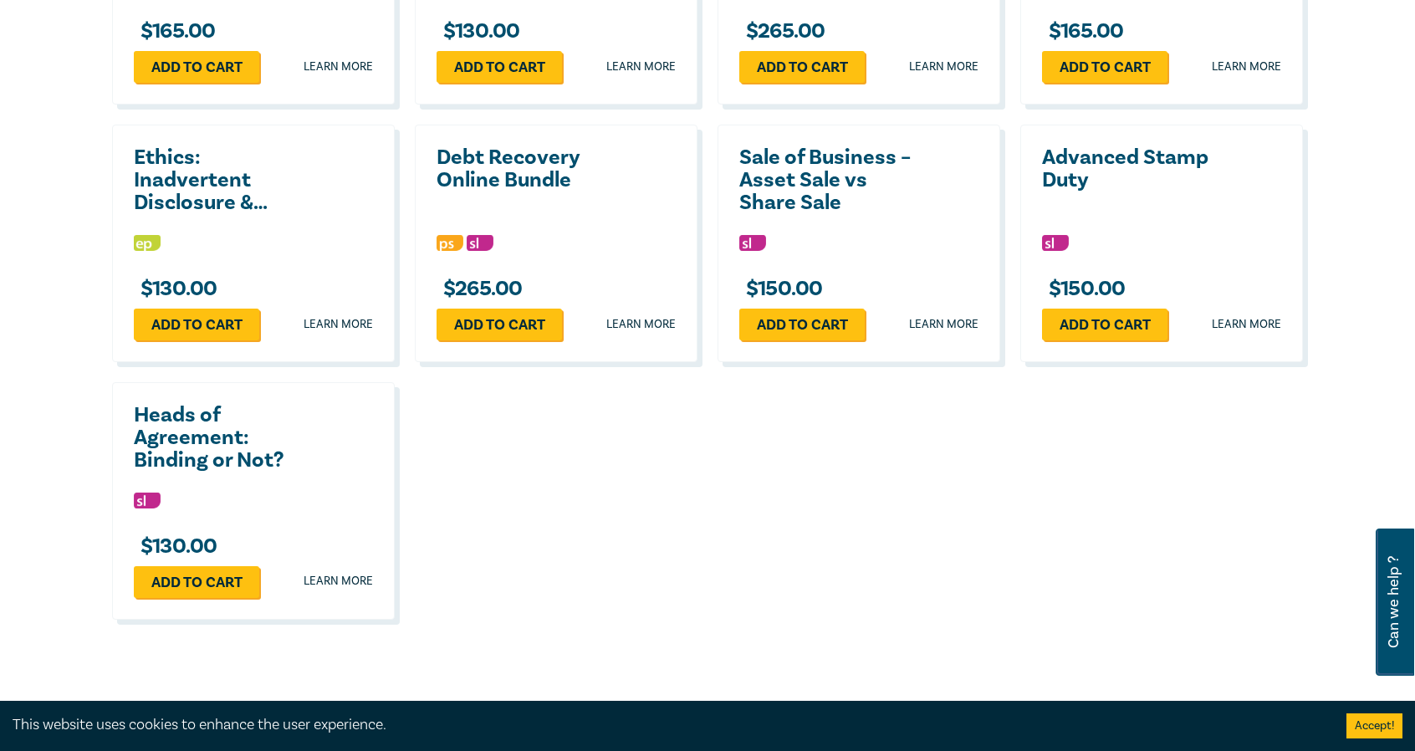
scroll to position [20669, 0]
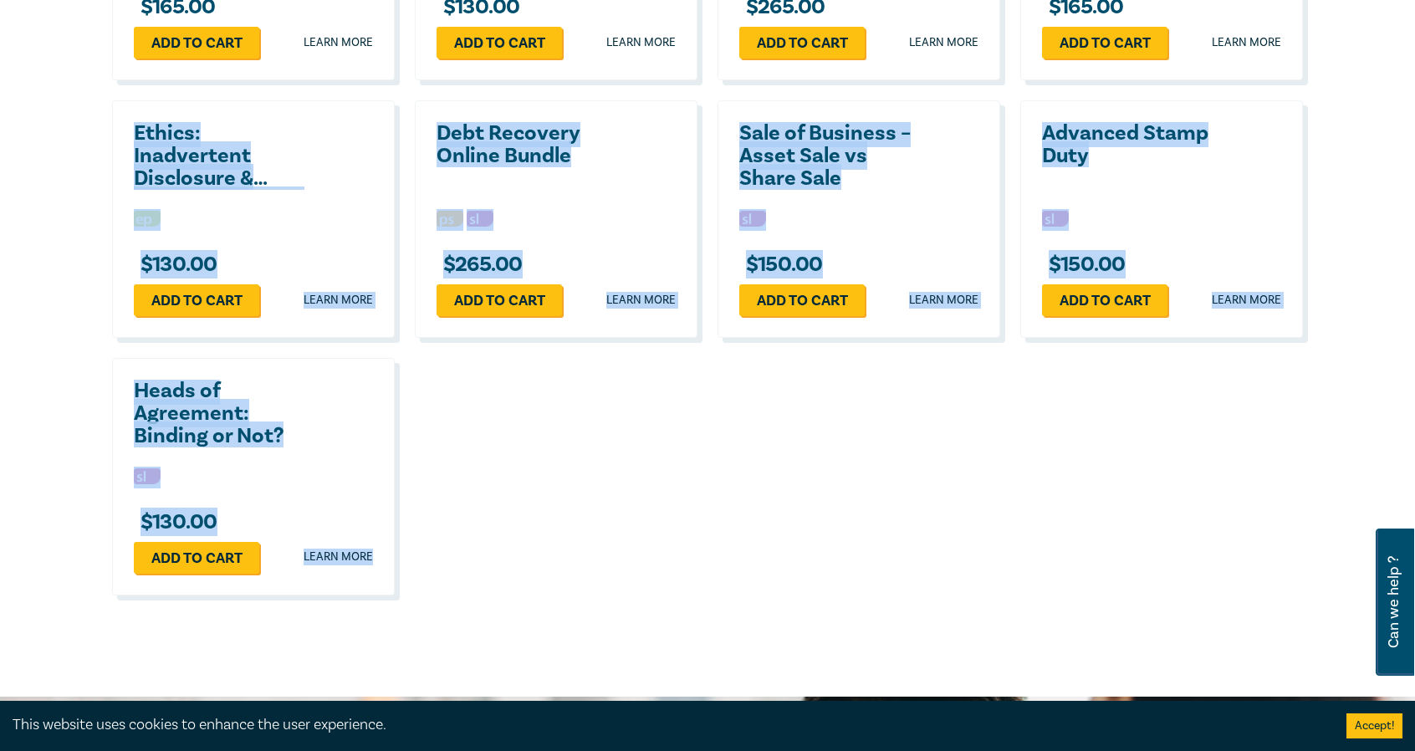
drag, startPoint x: 436, startPoint y: 624, endPoint x: 50, endPoint y: 183, distance: 585.7
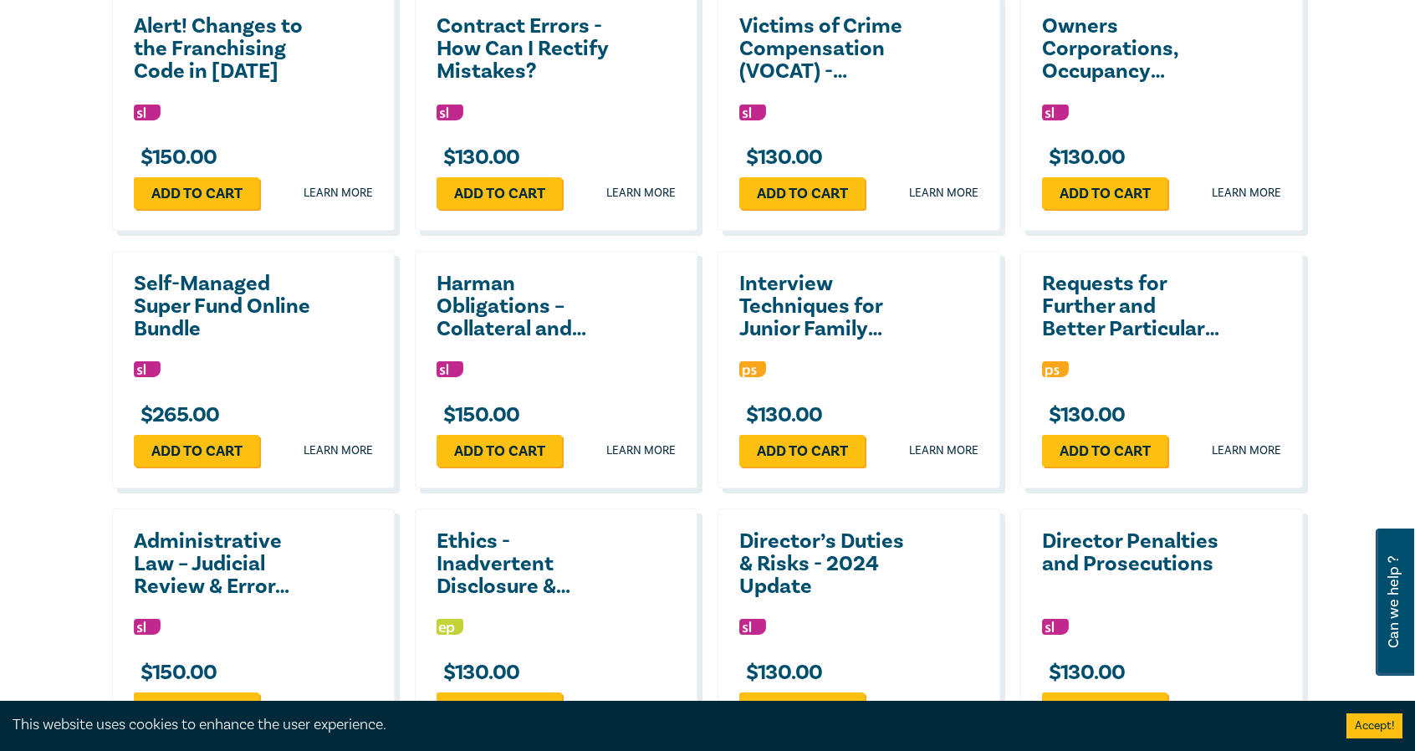
scroll to position [0, 0]
